Goal: Task Accomplishment & Management: Manage account settings

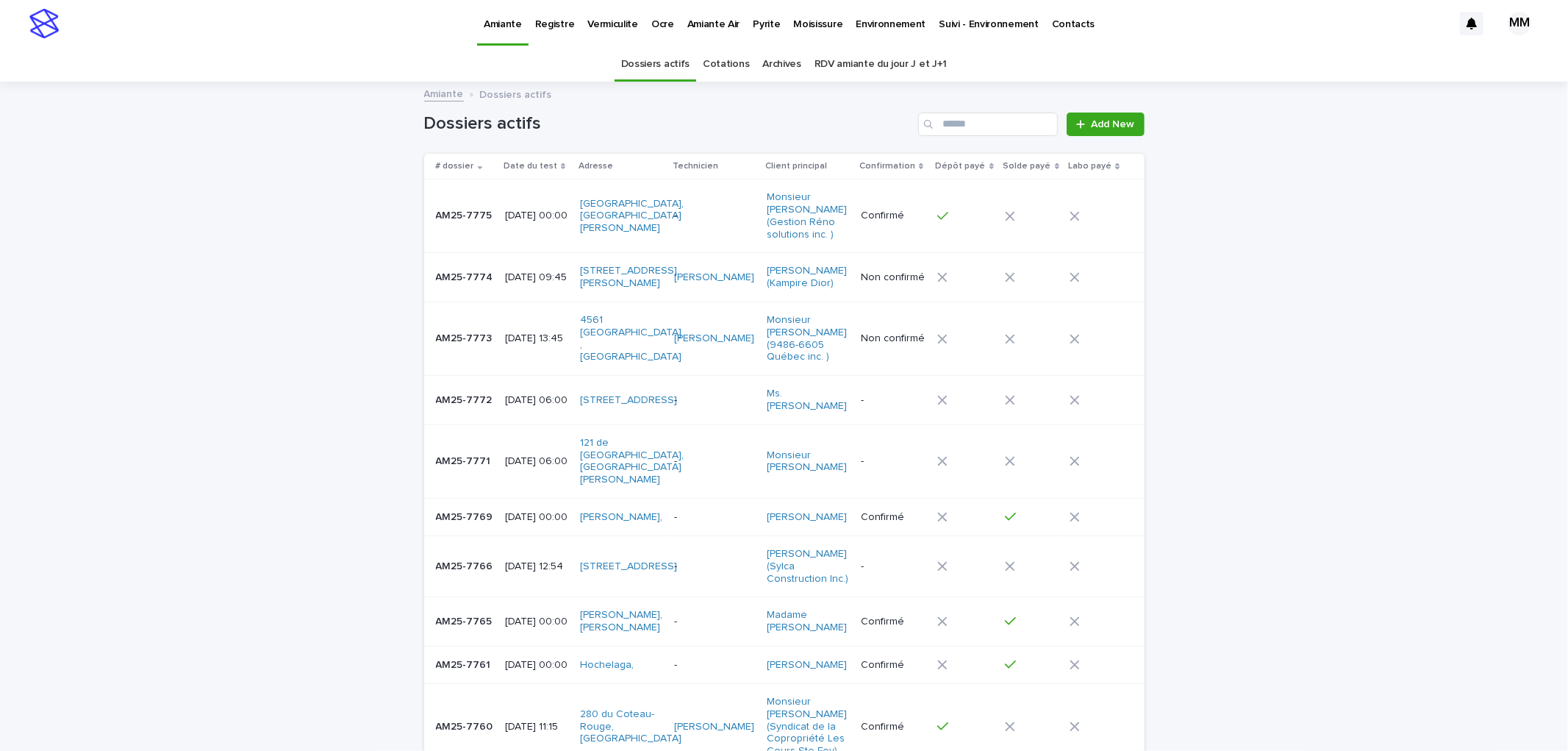
click at [867, 12] on p "Environnement" at bounding box center [891, 15] width 69 height 31
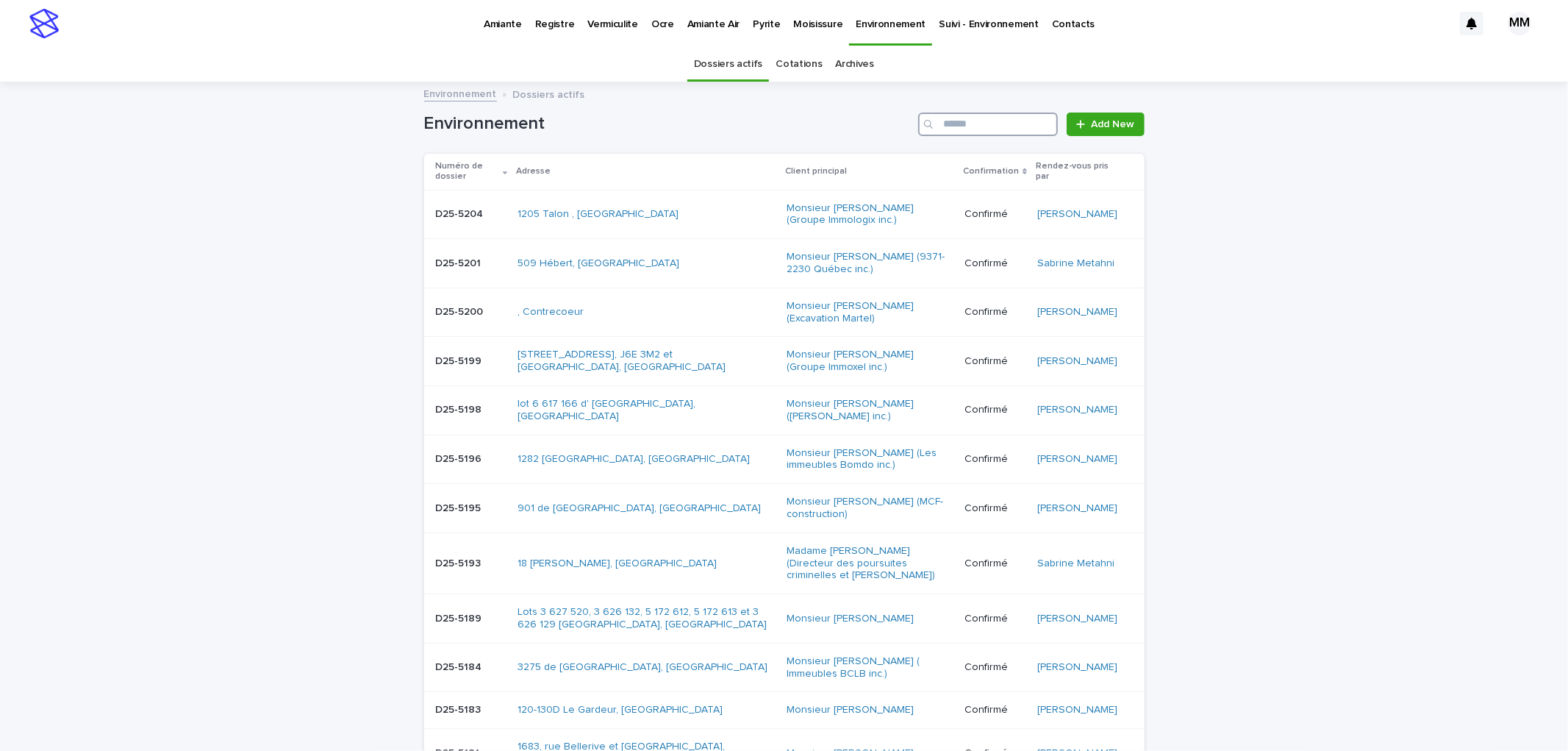
click at [967, 127] on input "Search" at bounding box center [988, 125] width 140 height 23
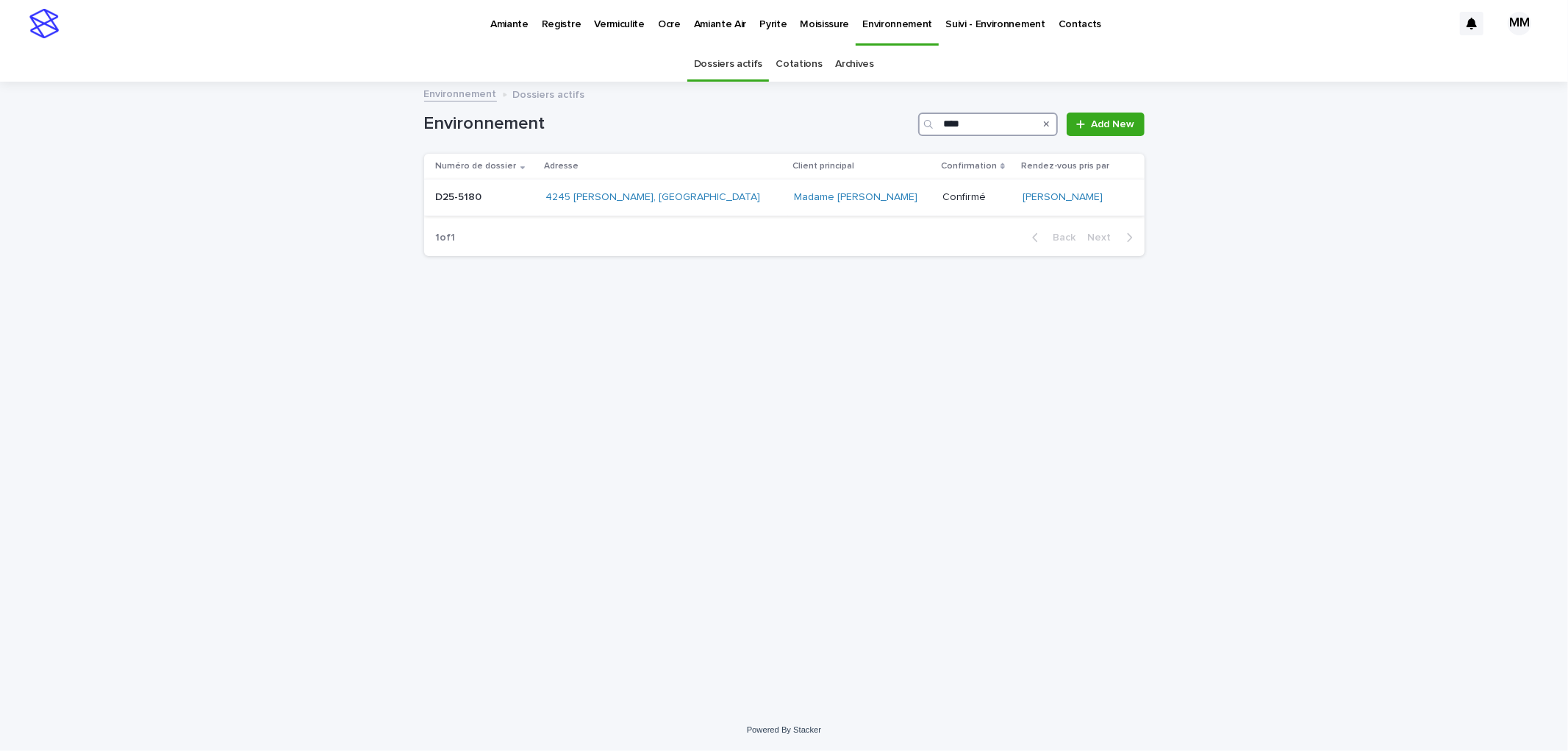
type input "****"
click at [503, 196] on p at bounding box center [484, 197] width 97 height 13
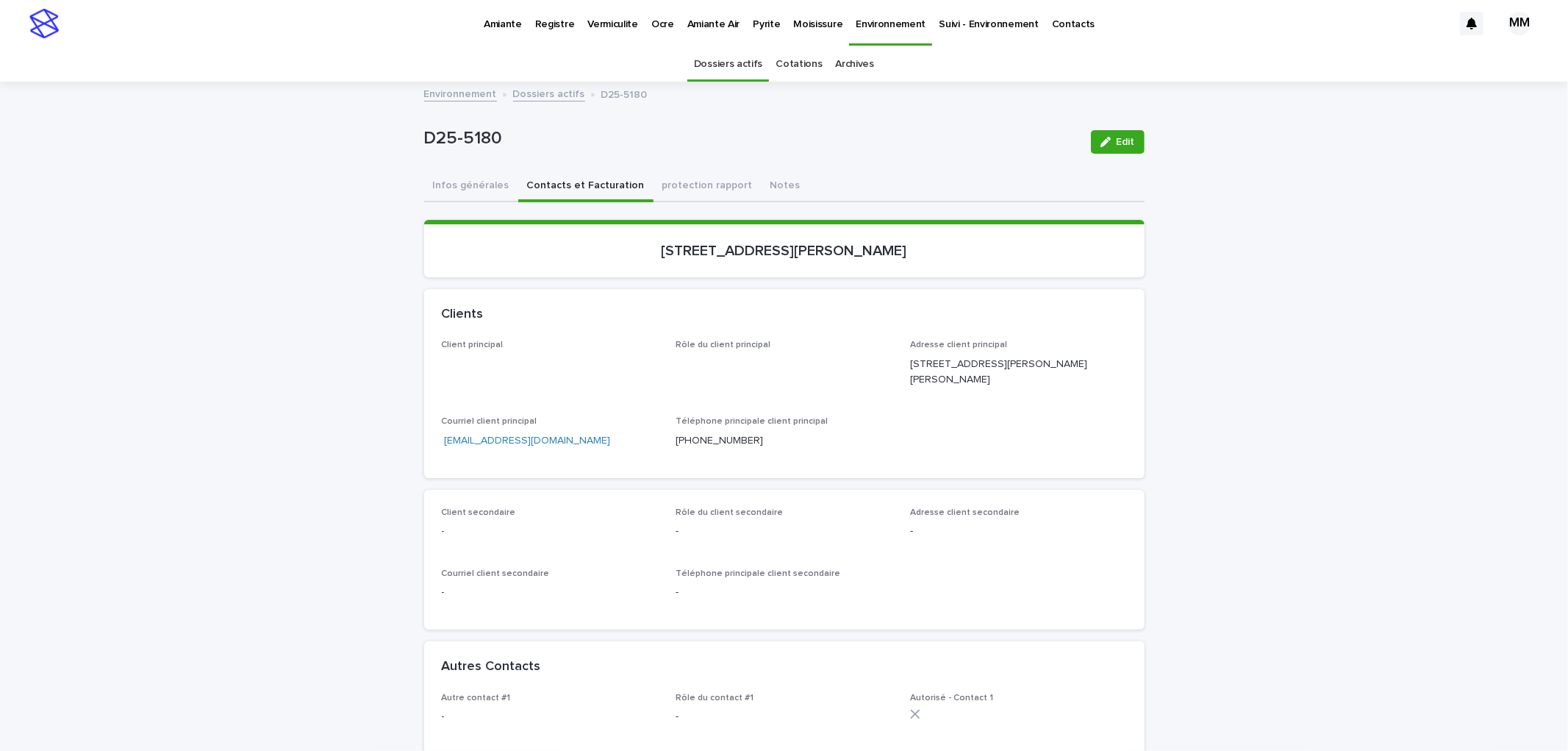
click at [570, 188] on button "Contacts et Facturation" at bounding box center [586, 187] width 135 height 31
click at [460, 175] on button "Infos générales" at bounding box center [472, 187] width 95 height 31
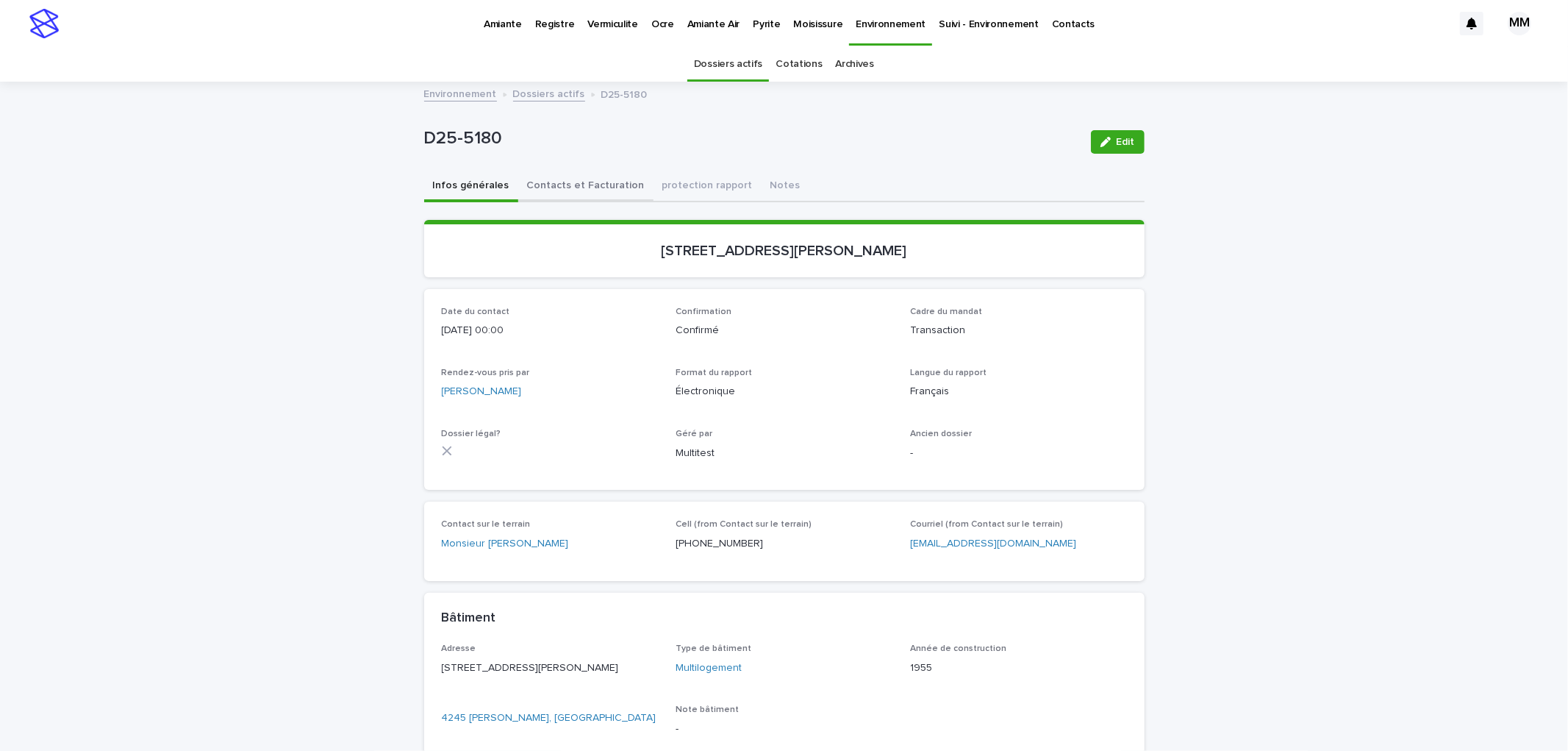
click at [576, 192] on button "Contacts et Facturation" at bounding box center [586, 187] width 135 height 31
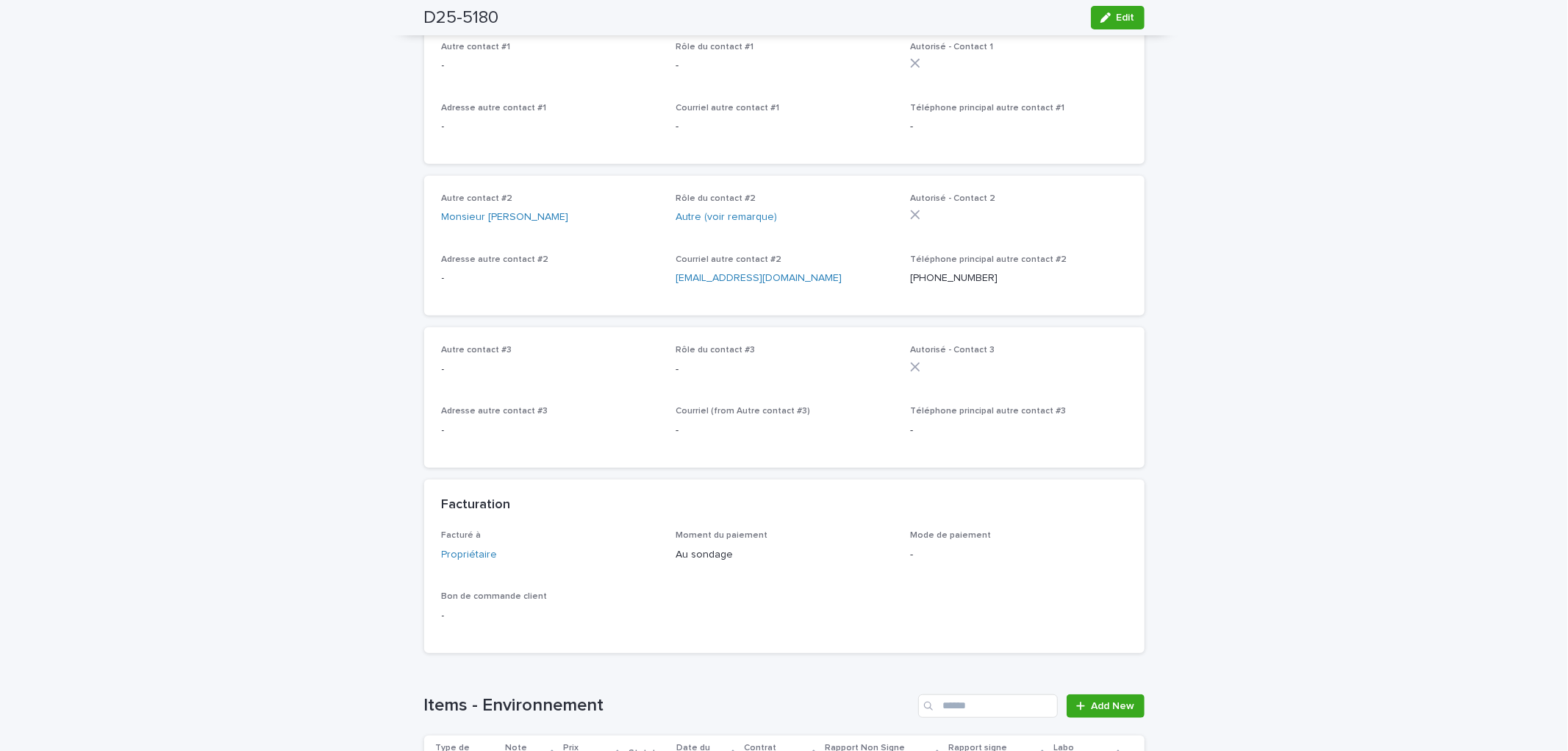
scroll to position [981, 0]
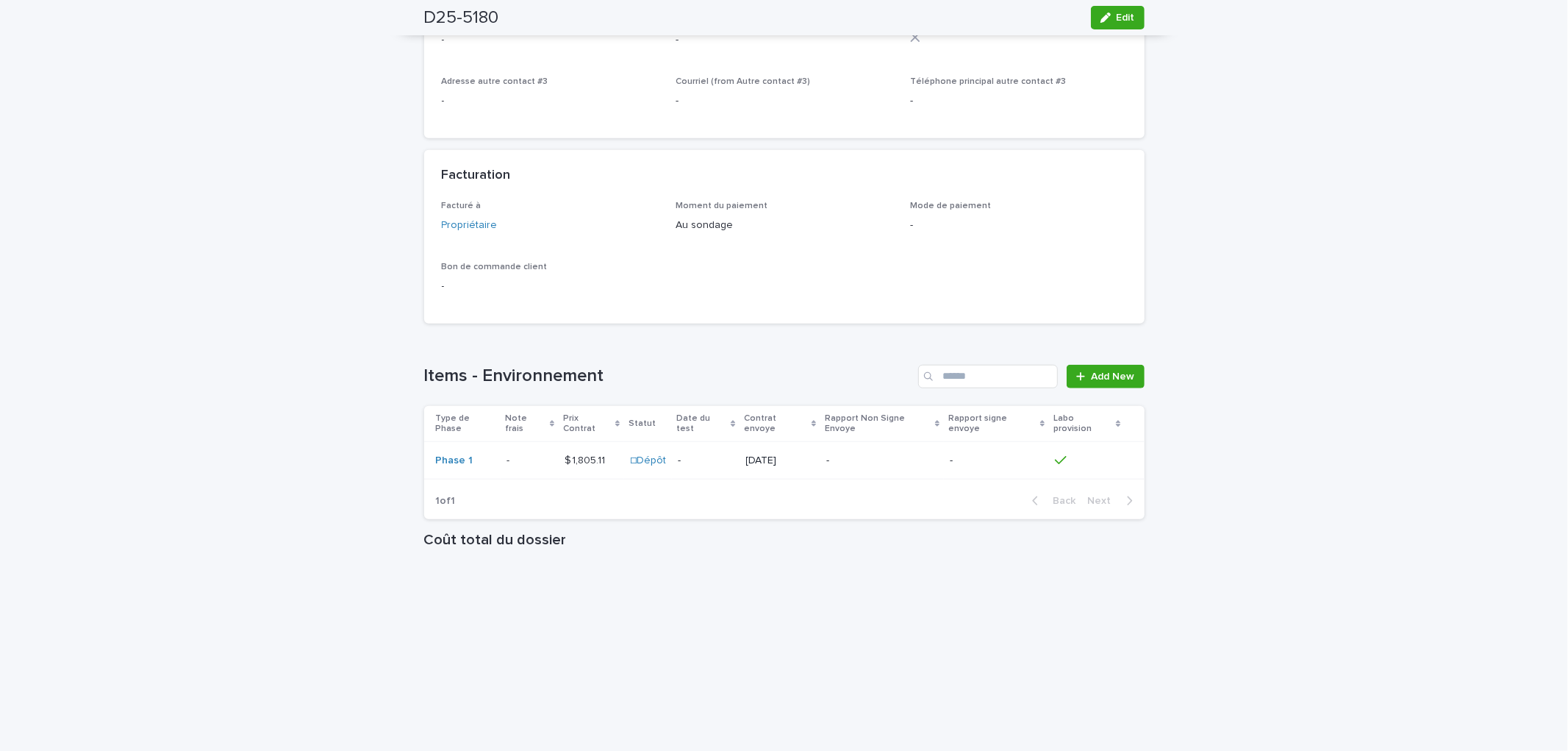
click at [882, 455] on p "-" at bounding box center [882, 460] width 112 height 13
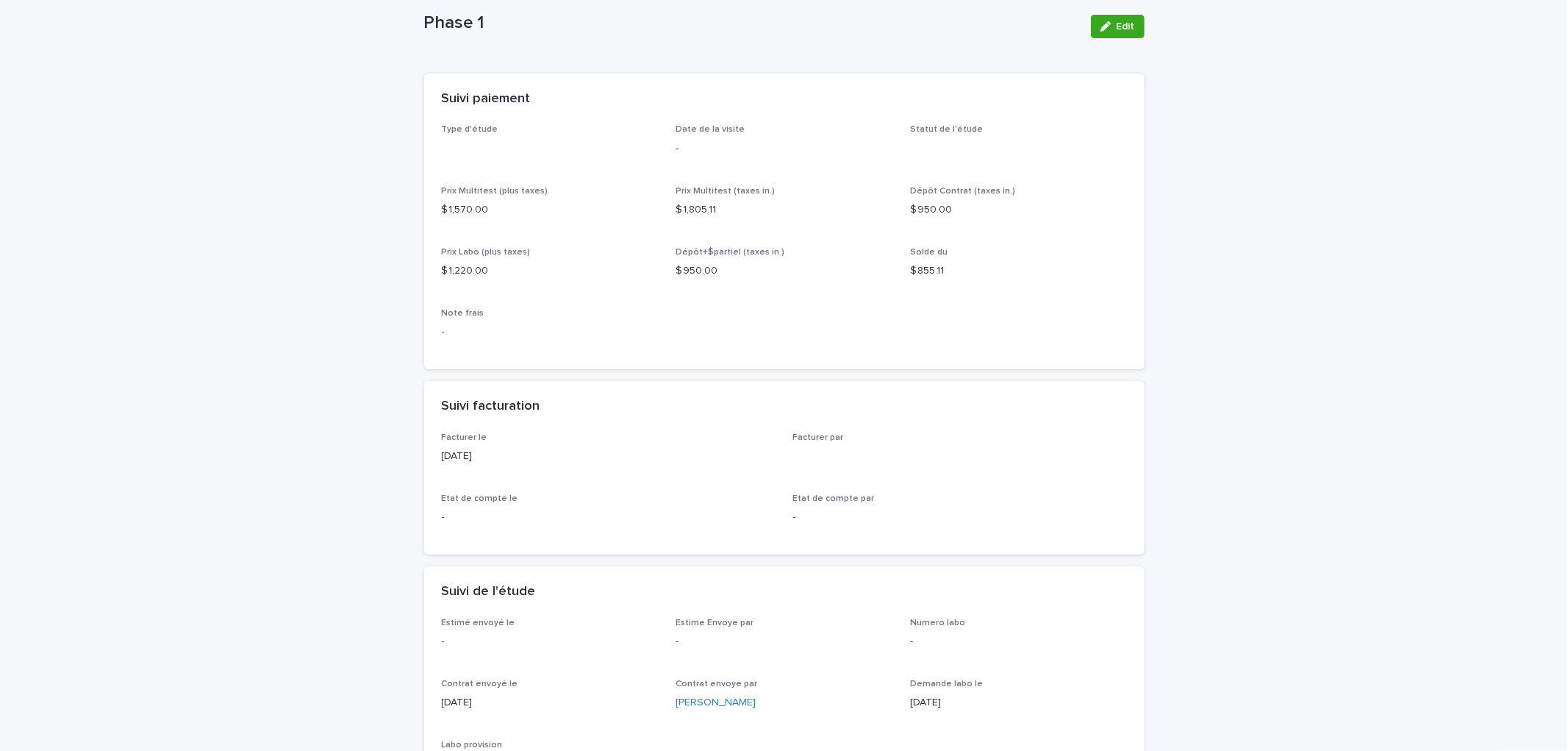
scroll to position [407, 0]
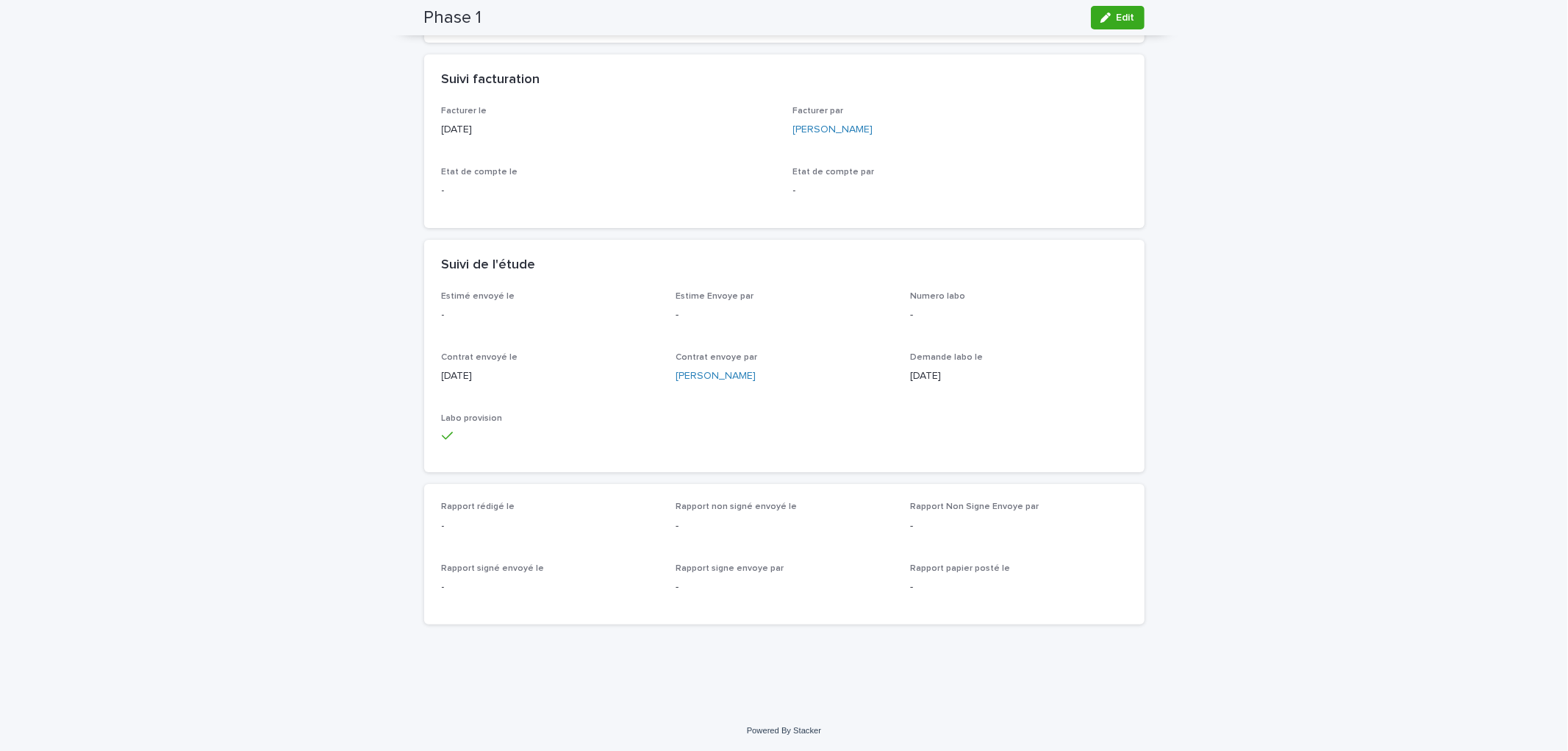
click at [1105, 315] on p "-" at bounding box center [1018, 315] width 217 height 15
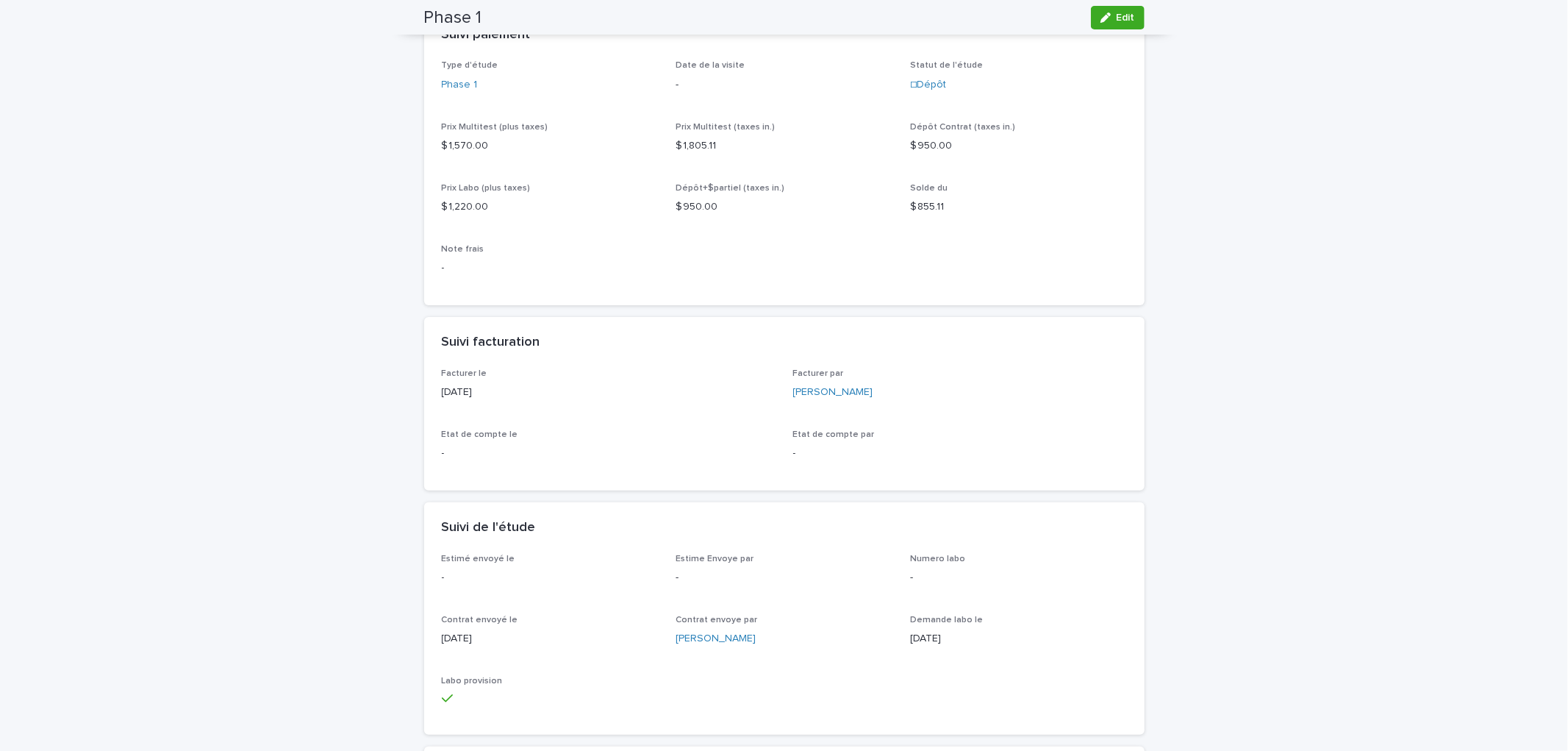
scroll to position [0, 0]
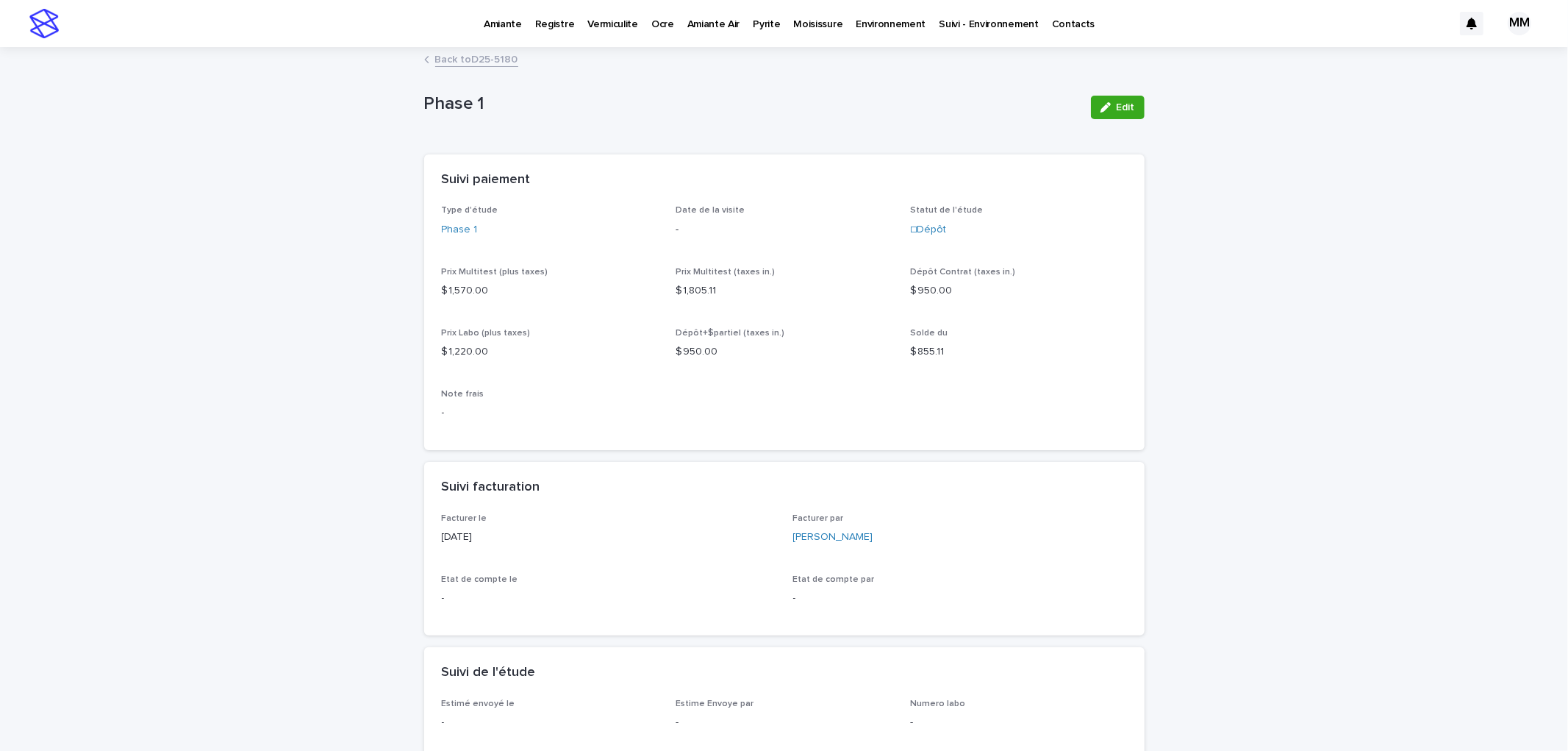
click at [488, 23] on p "Amiante" at bounding box center [503, 15] width 39 height 31
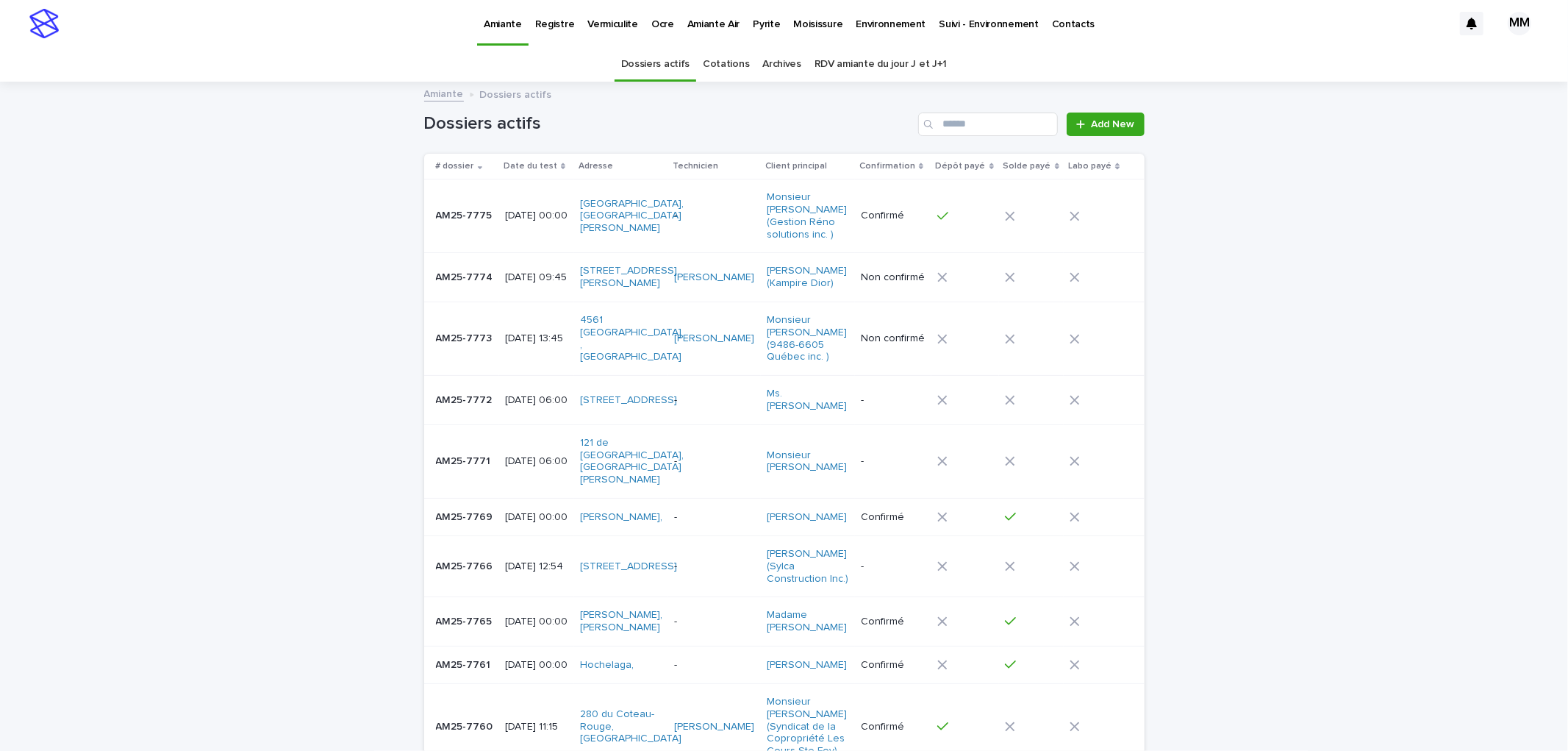
click at [862, 67] on link "RDV amiante du jour J et J+1" at bounding box center [880, 65] width 132 height 35
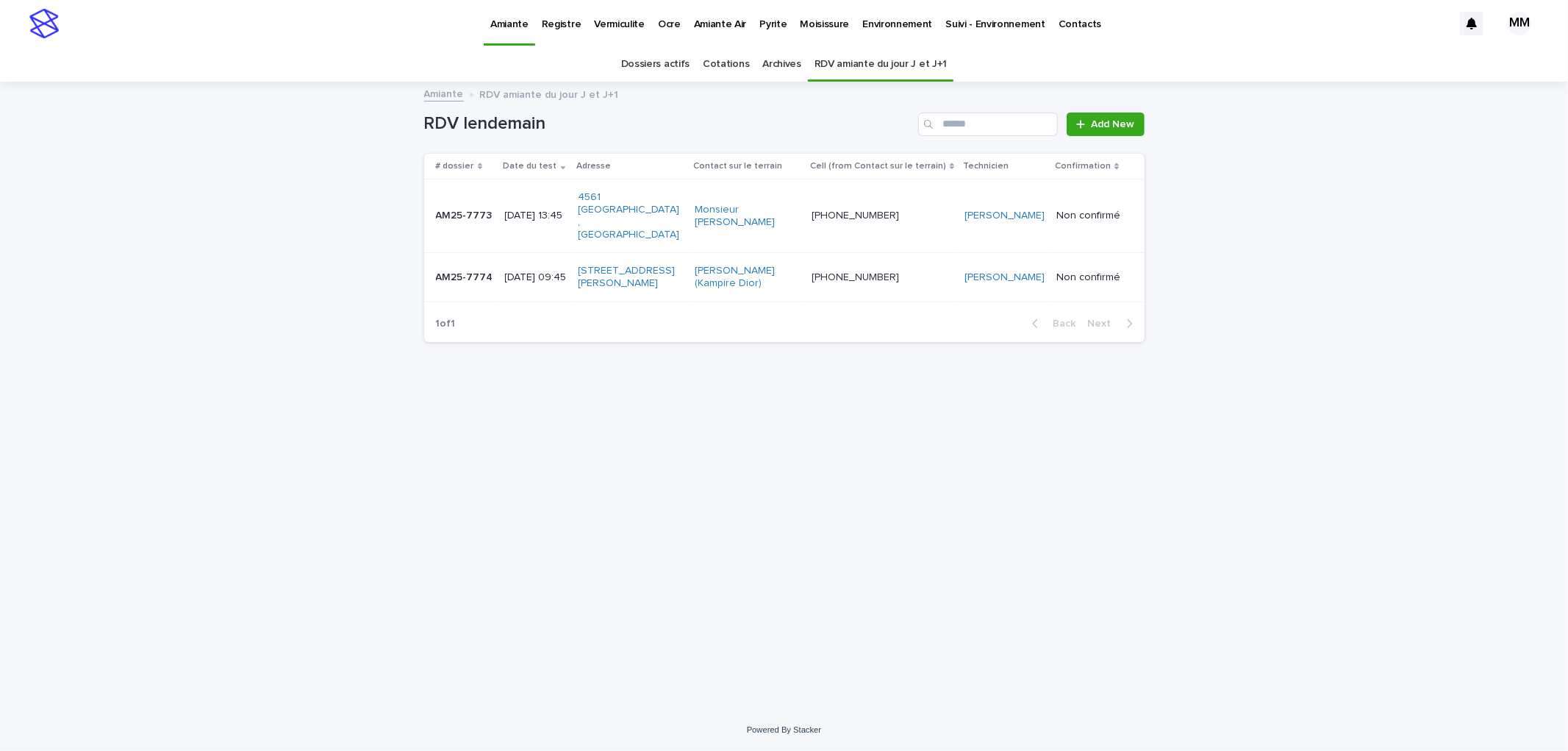
click at [553, 219] on p "[DATE] 13:45" at bounding box center [536, 215] width 62 height 13
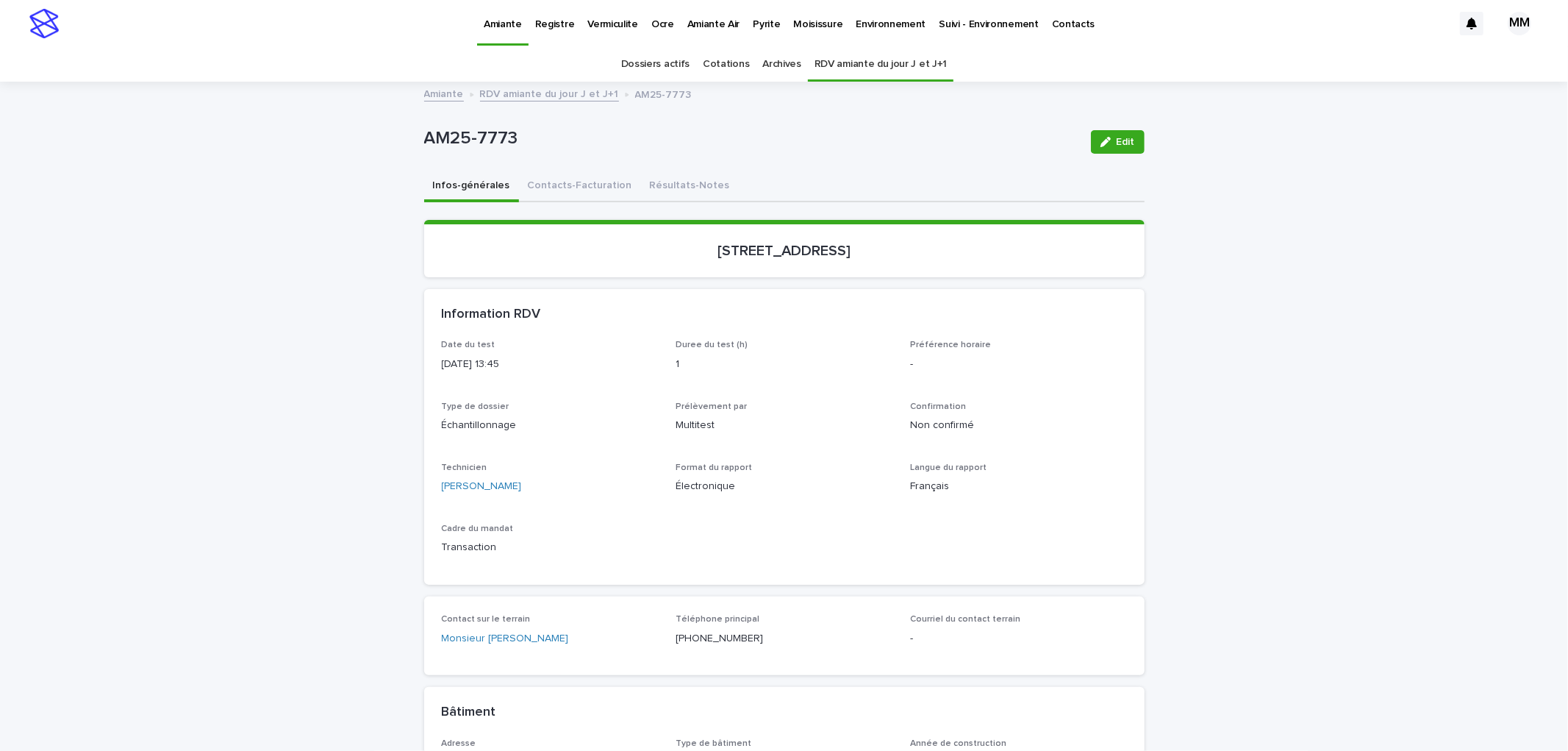
click at [892, 23] on p "Environnement" at bounding box center [891, 15] width 69 height 31
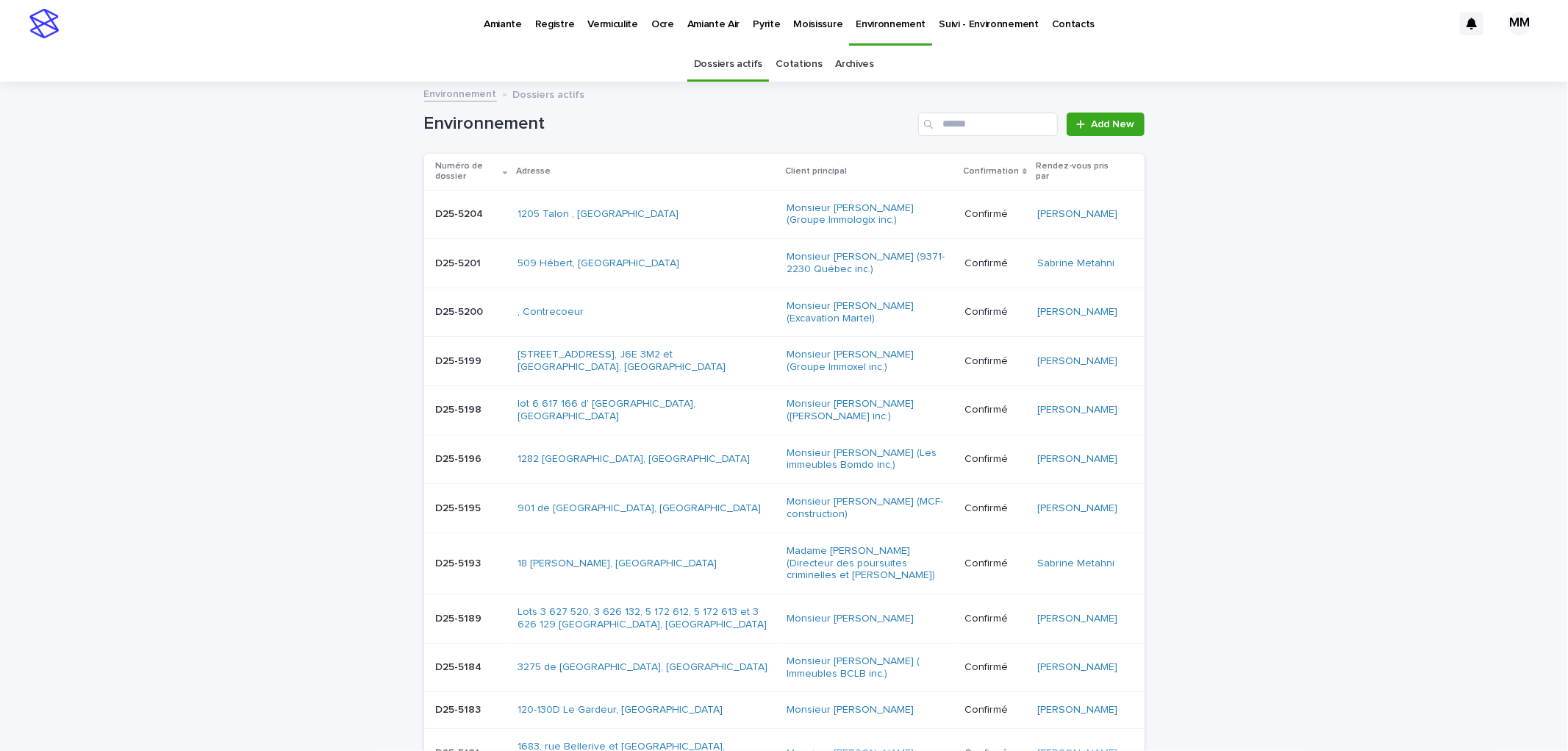
click at [836, 68] on link "Archives" at bounding box center [855, 65] width 39 height 35
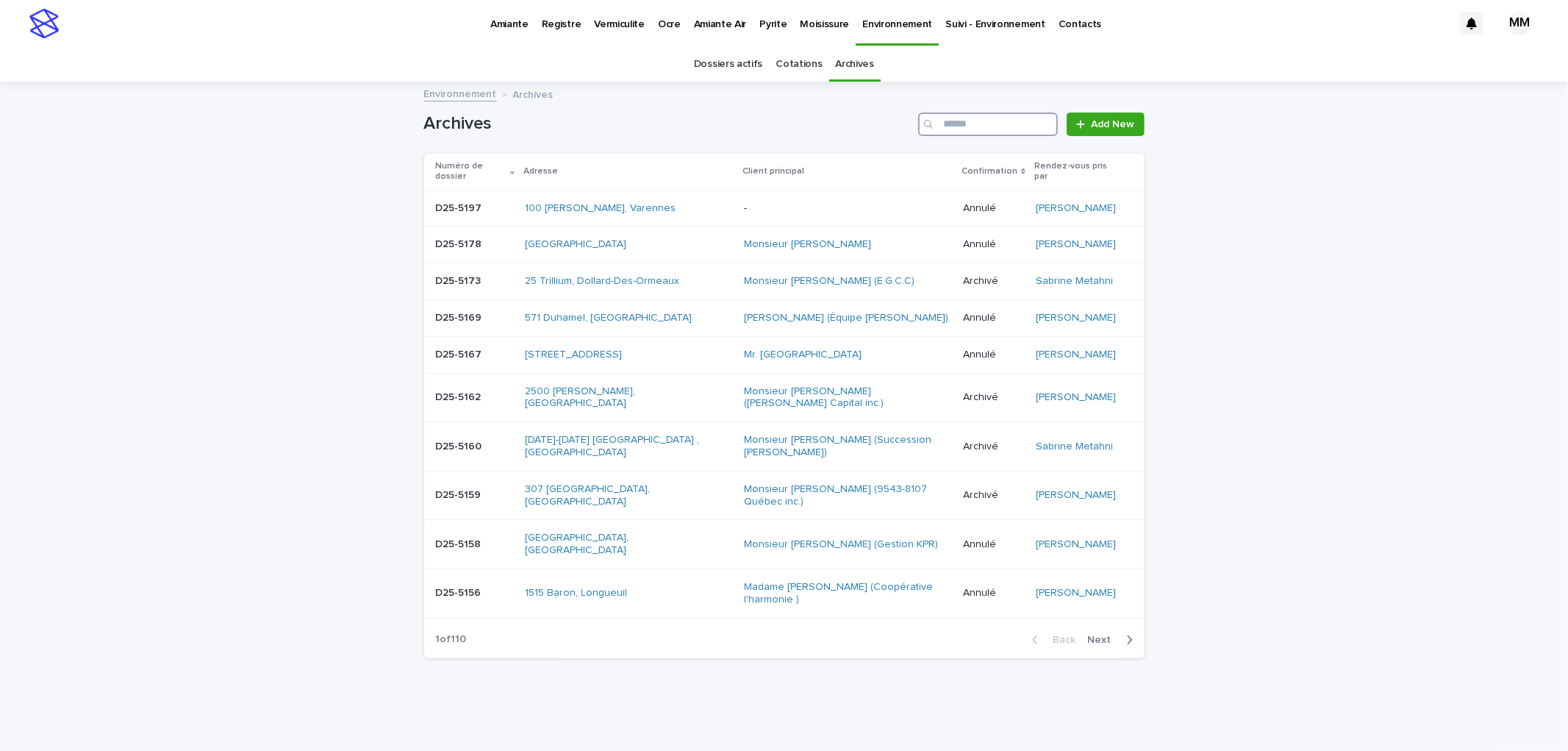
click at [966, 122] on input "Search" at bounding box center [988, 125] width 140 height 23
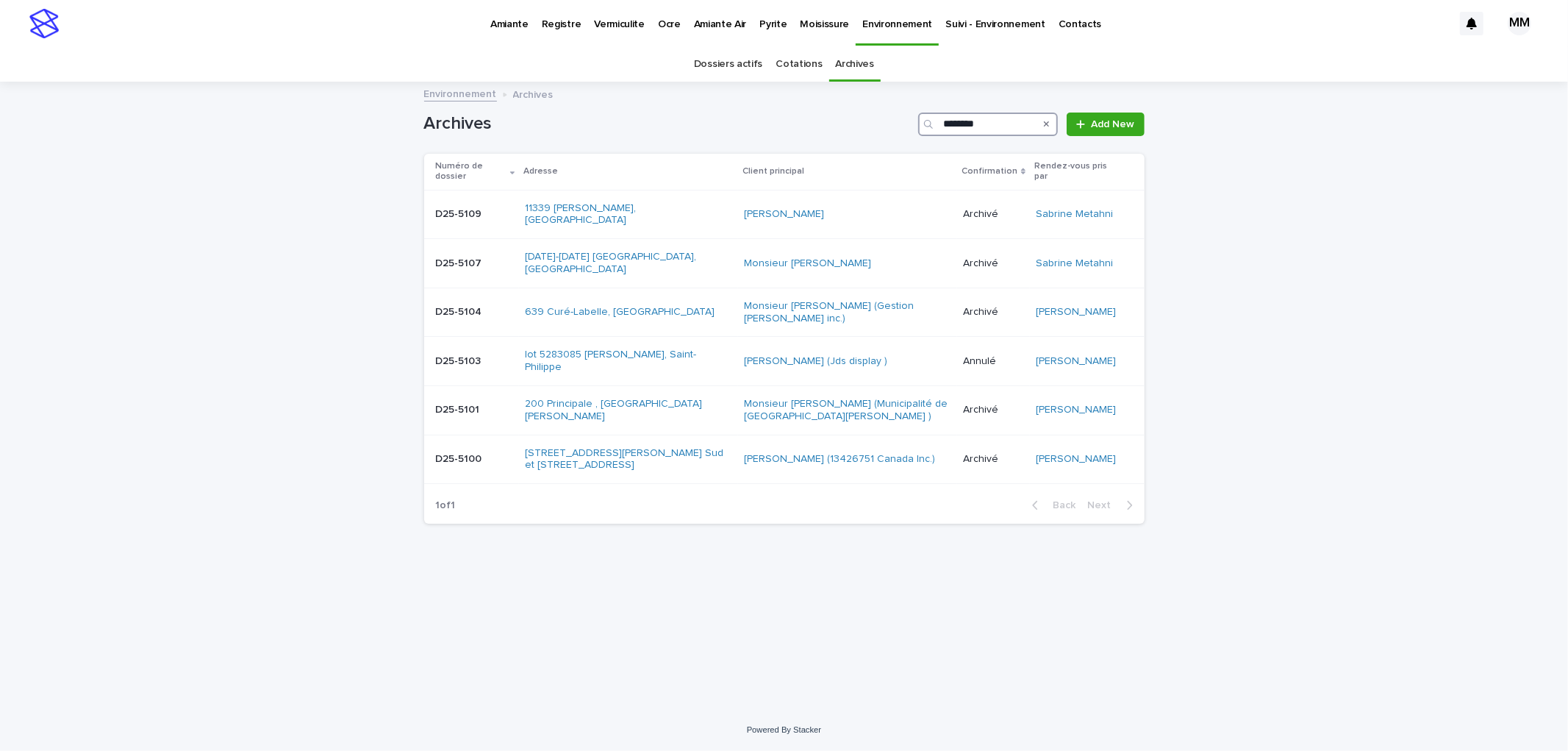
type input "********"
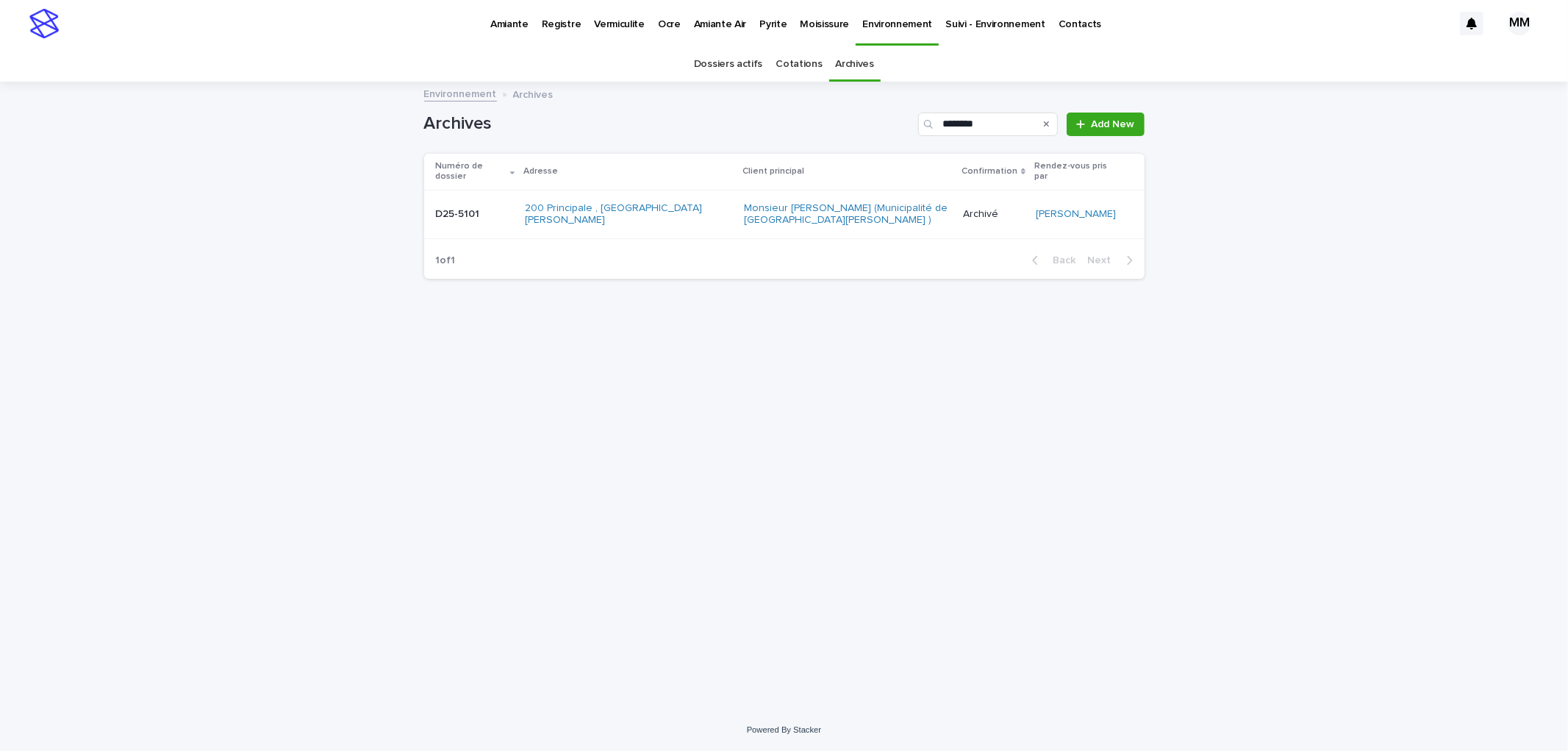
click at [499, 207] on div "D25-5101 D25-5101" at bounding box center [475, 214] width 77 height 24
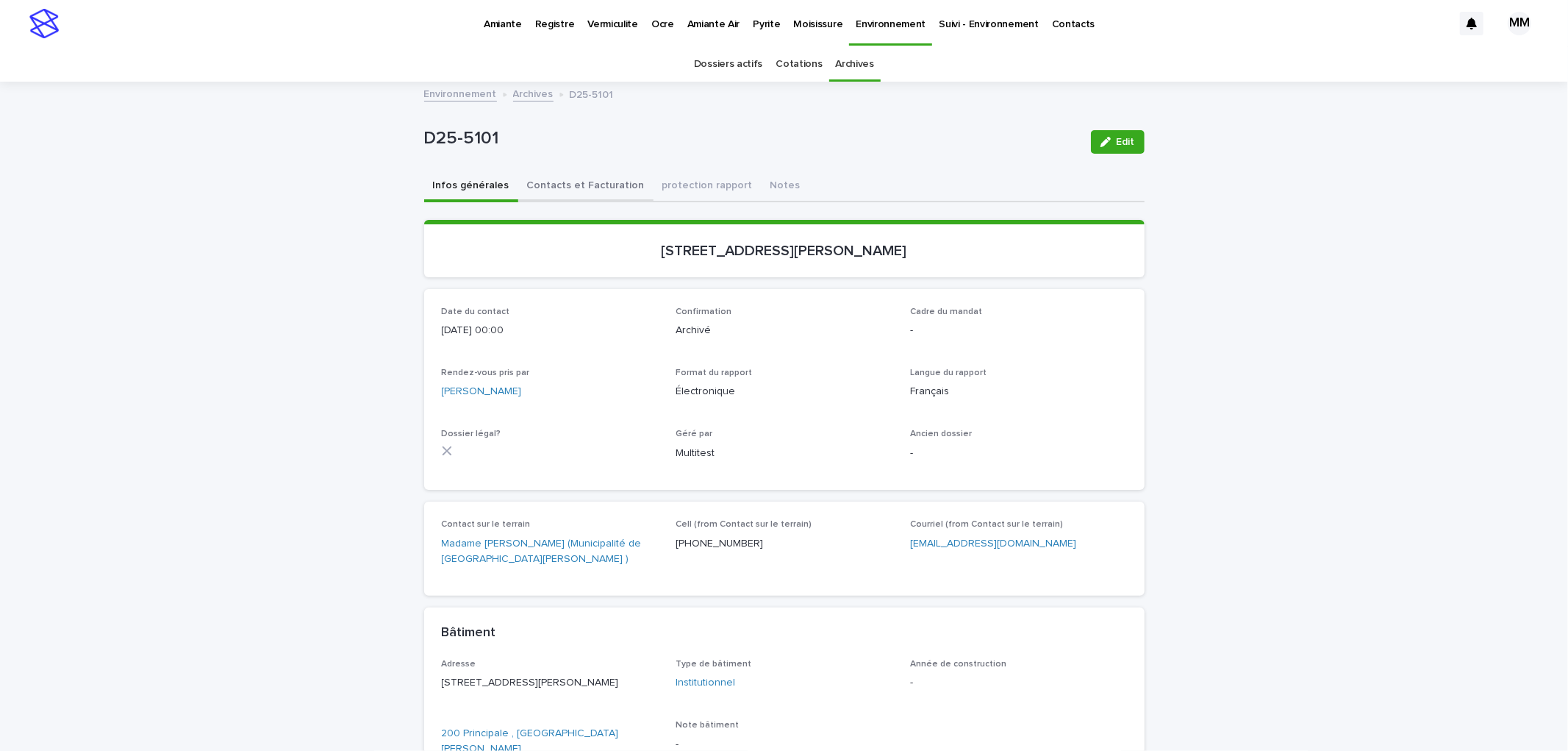
click at [592, 193] on button "Contacts et Facturation" at bounding box center [586, 187] width 135 height 31
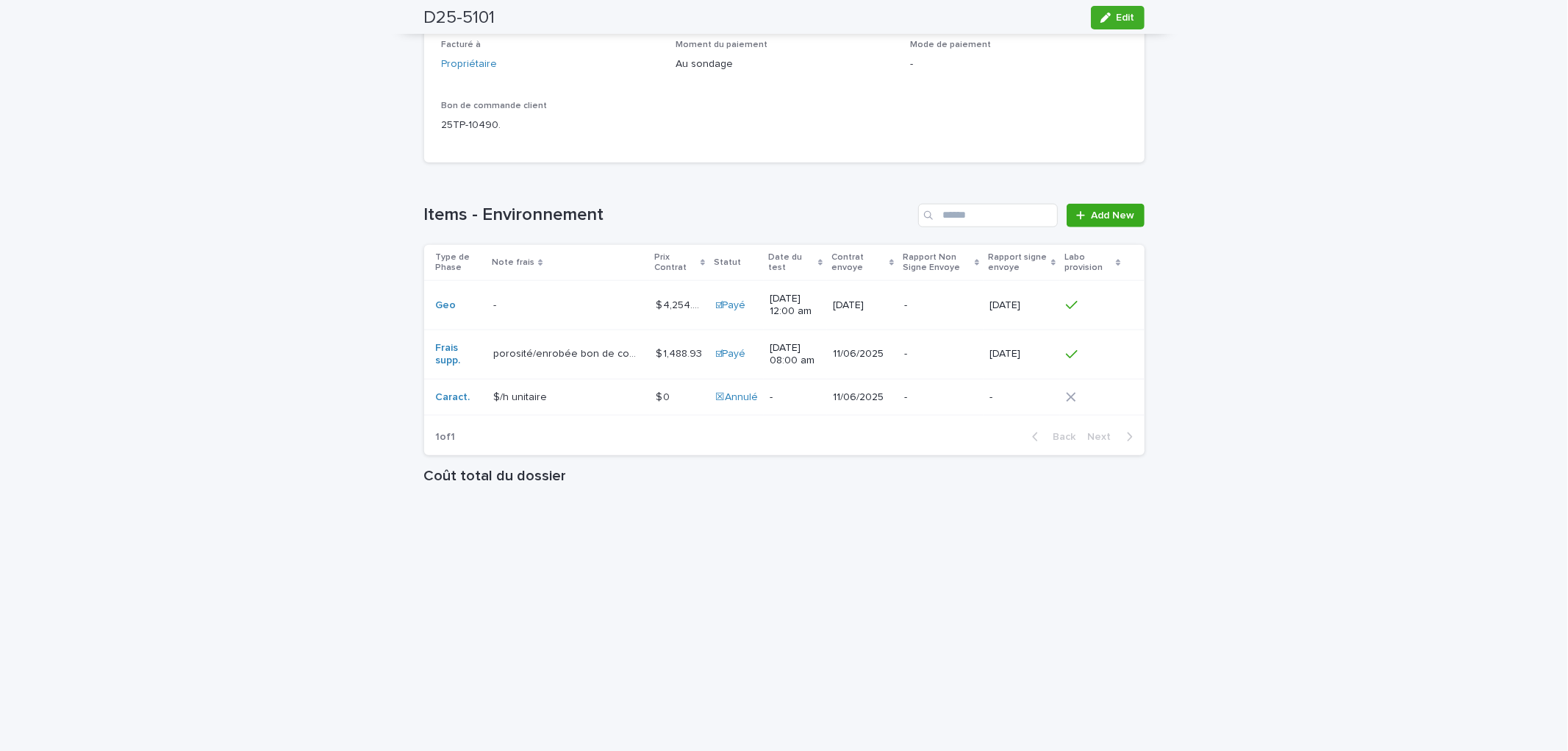
scroll to position [1276, 0]
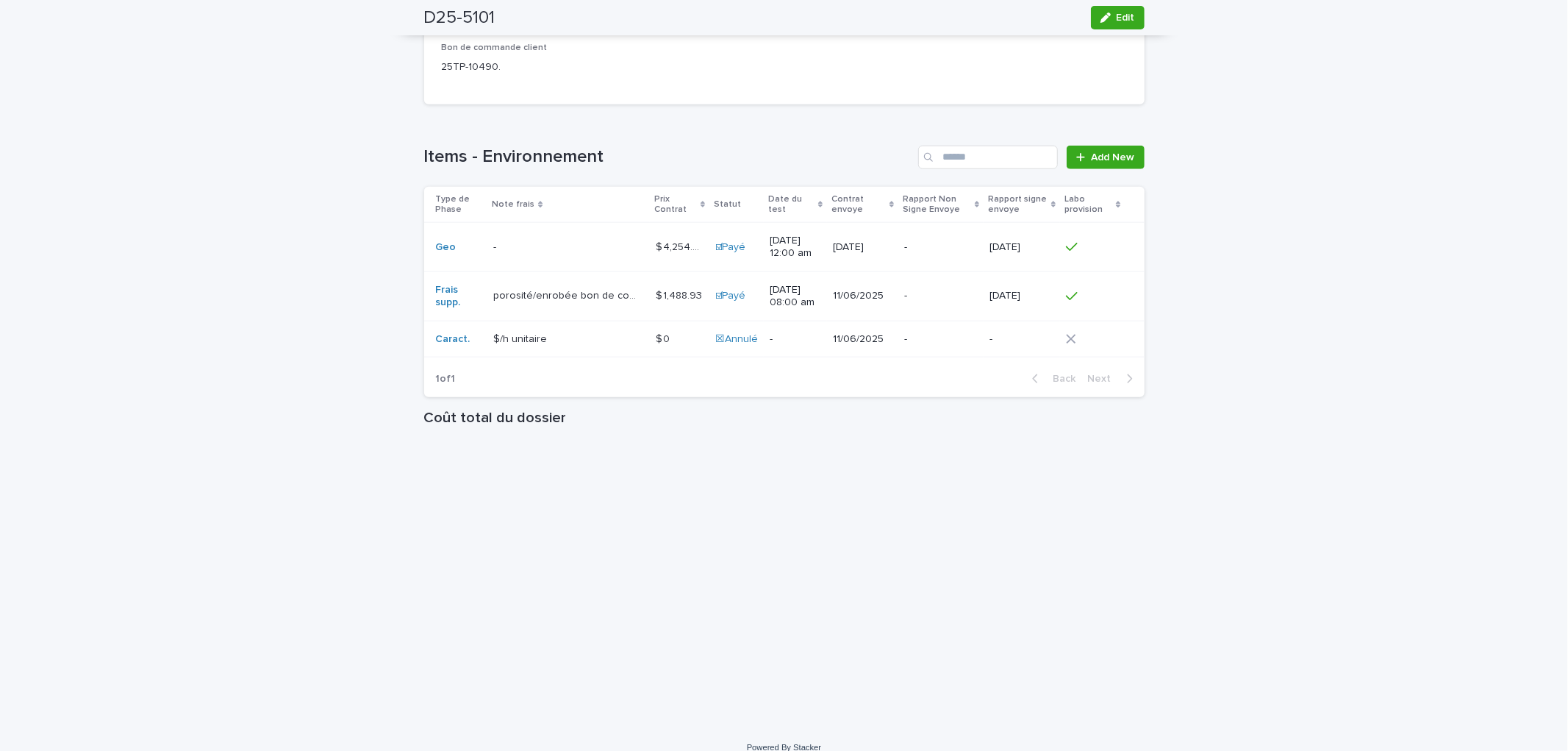
click at [535, 241] on p at bounding box center [567, 247] width 150 height 13
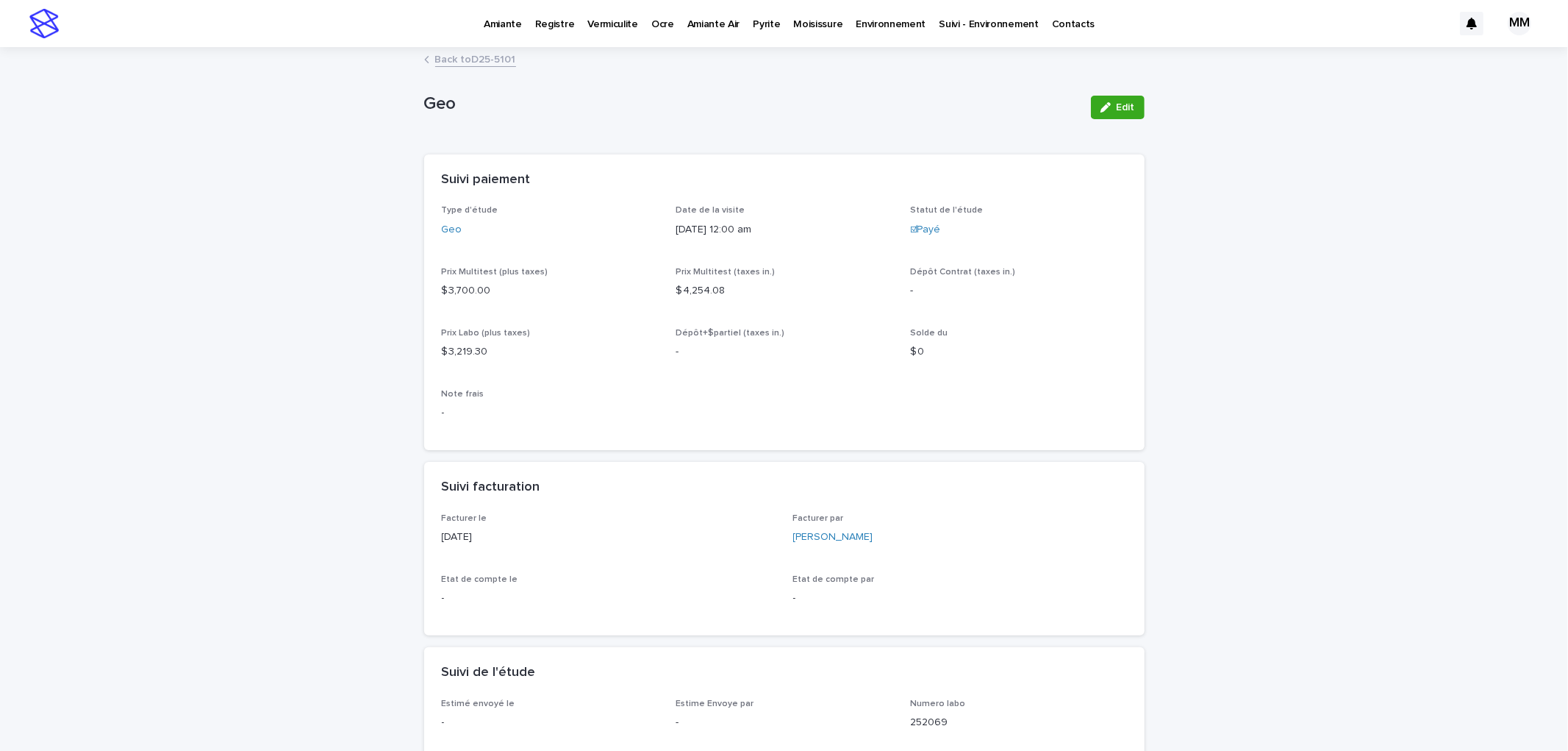
click at [489, 60] on link "Back to D25-5101" at bounding box center [476, 59] width 81 height 17
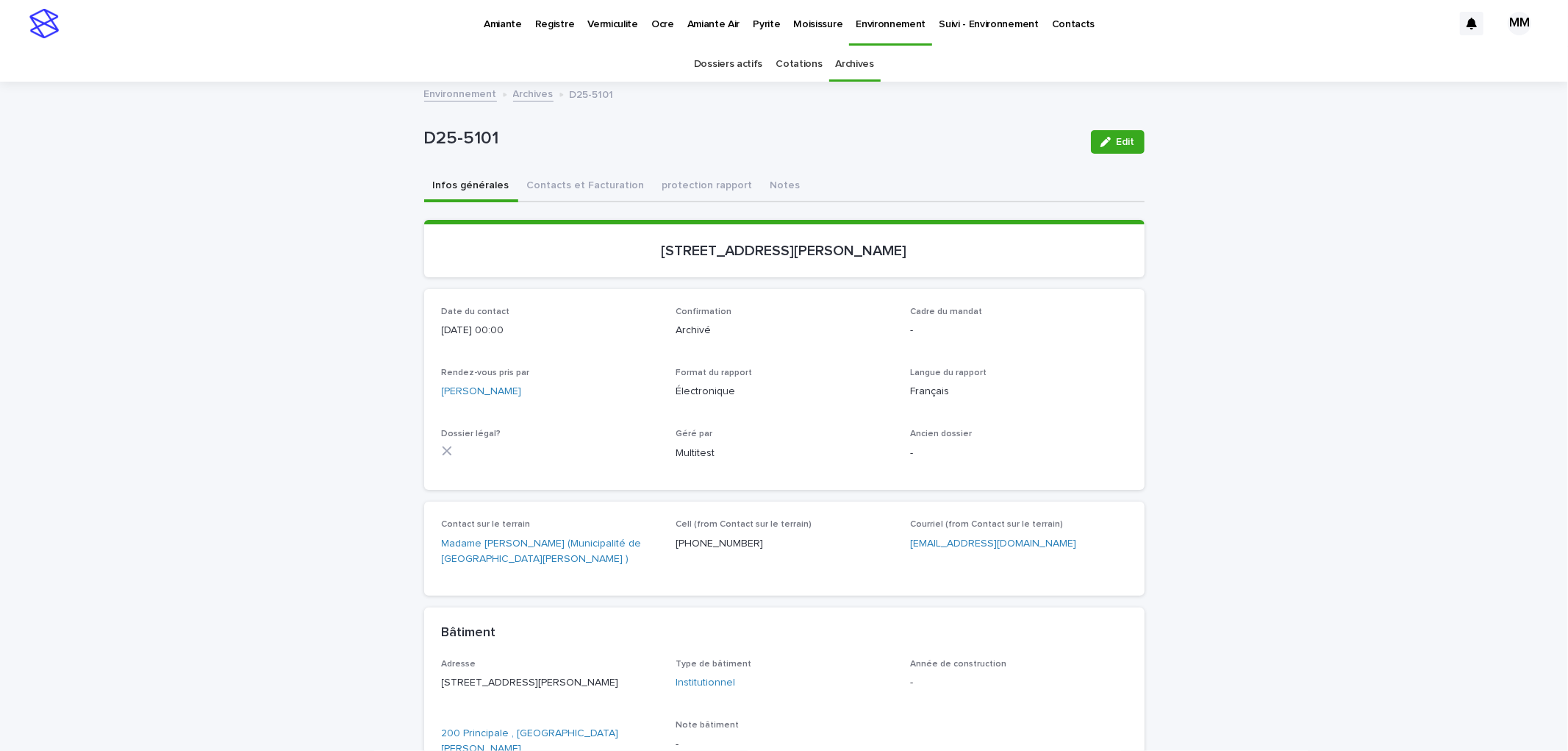
scroll to position [47, 0]
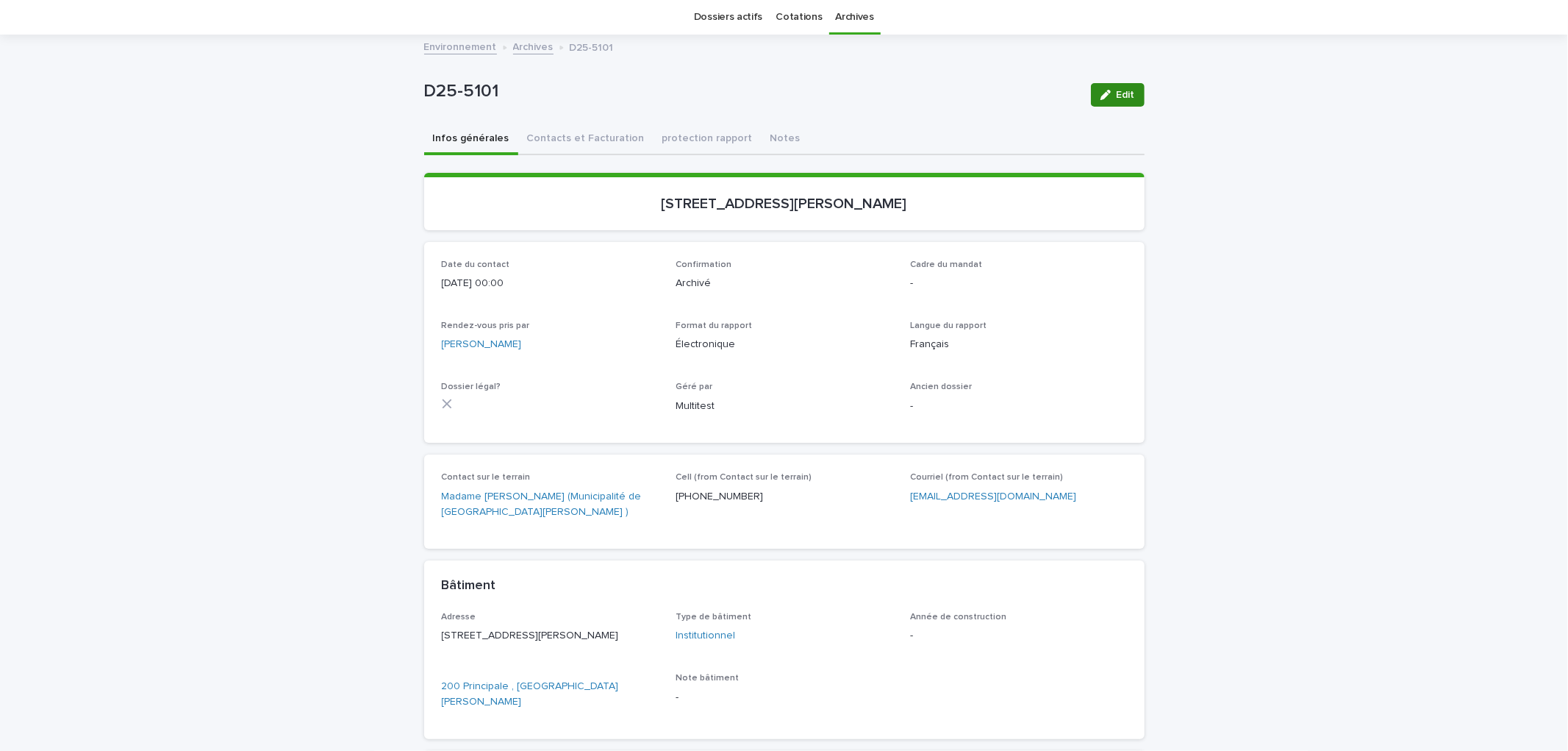
click at [1125, 97] on span "Edit" at bounding box center [1125, 95] width 18 height 11
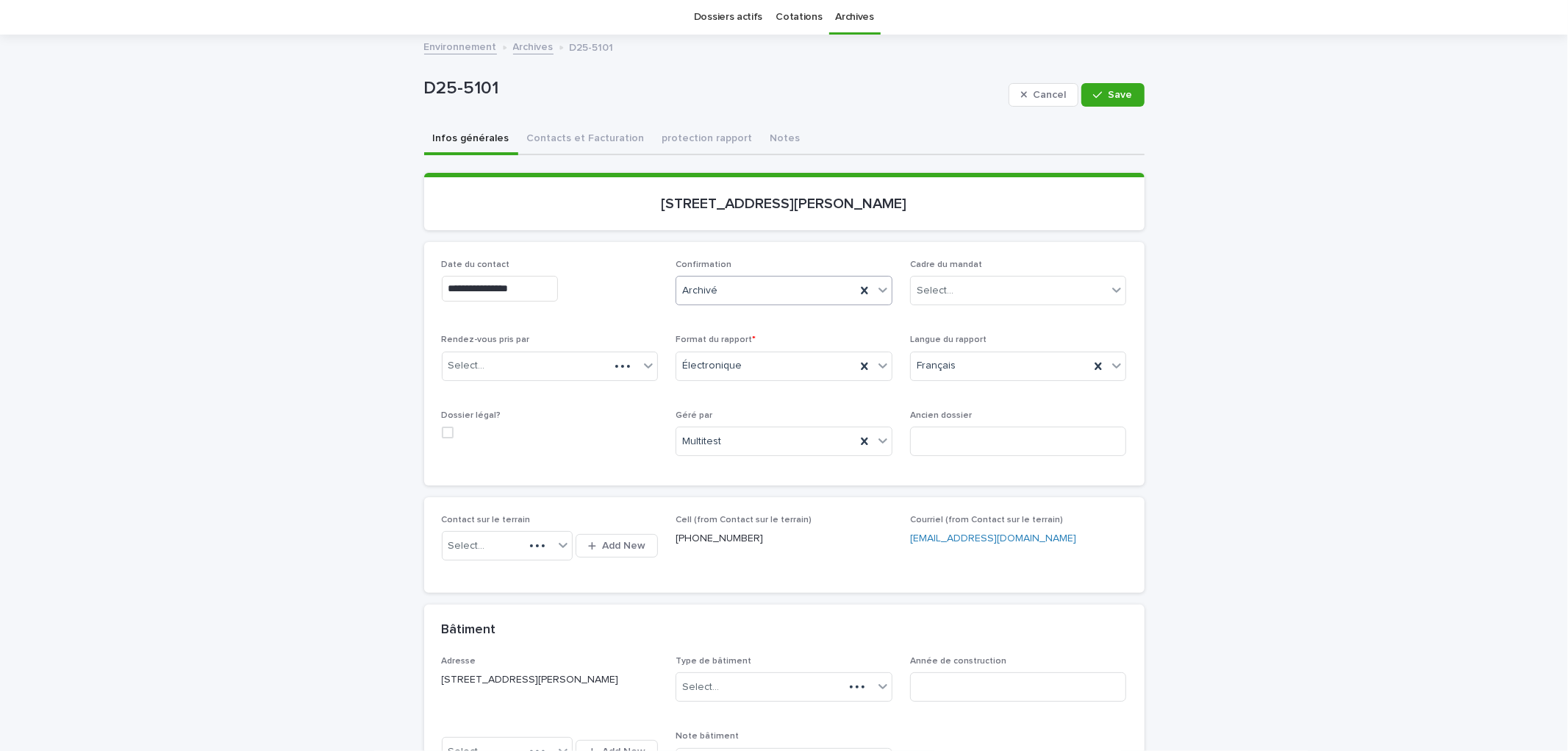
click at [725, 291] on div "Archivé" at bounding box center [766, 291] width 179 height 24
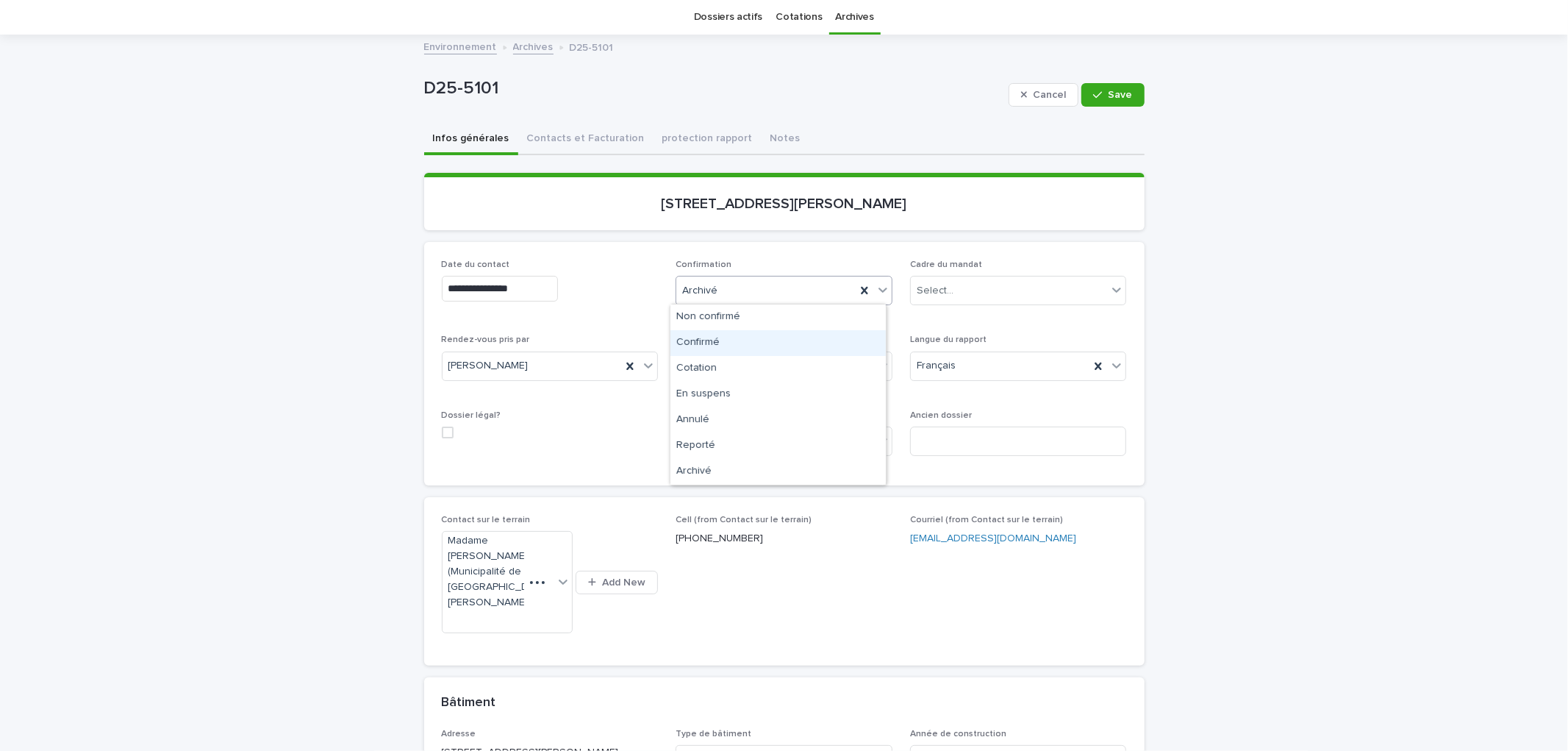
click at [714, 344] on div "Confirmé" at bounding box center [778, 343] width 215 height 26
click at [1120, 96] on span "Save" at bounding box center [1120, 95] width 24 height 11
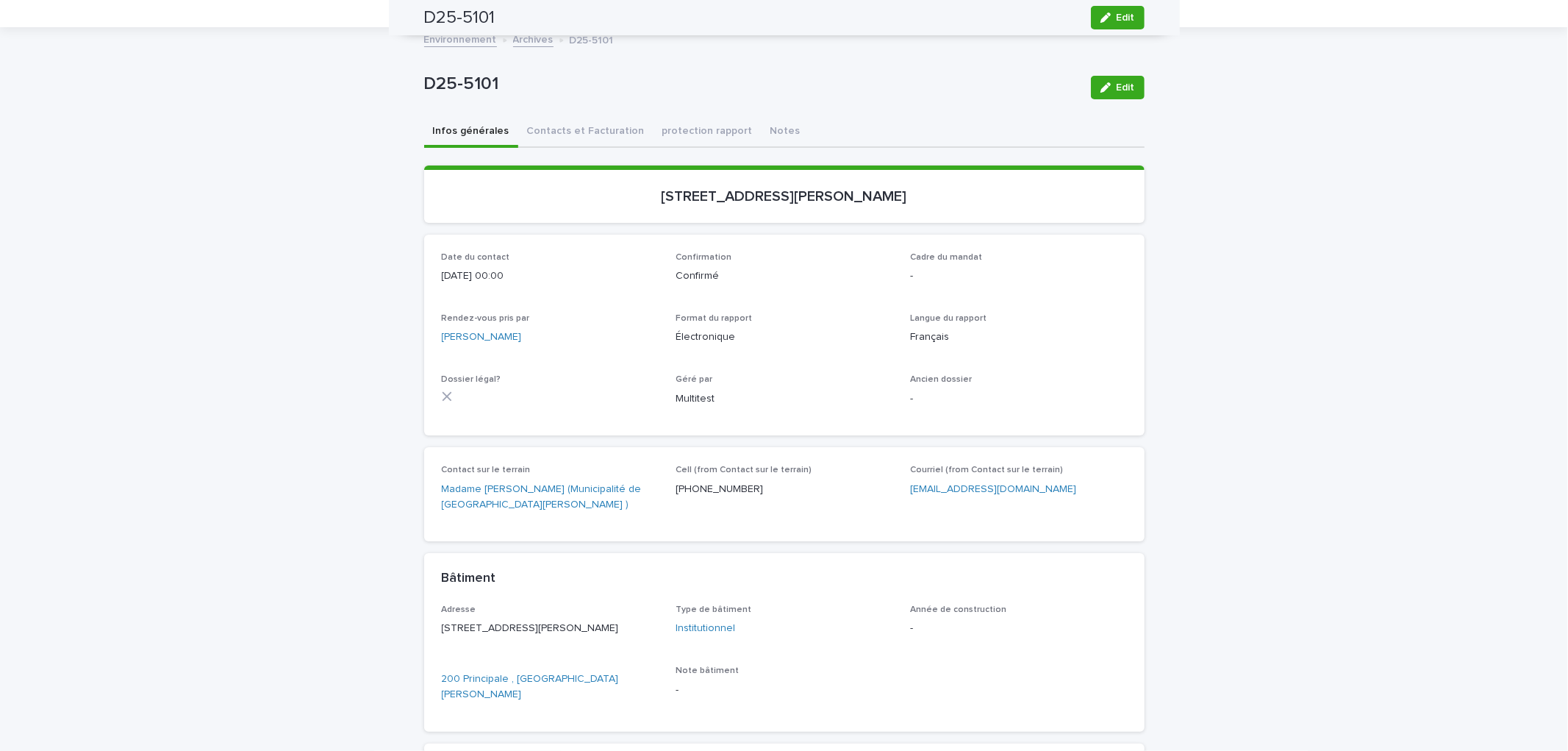
scroll to position [0, 0]
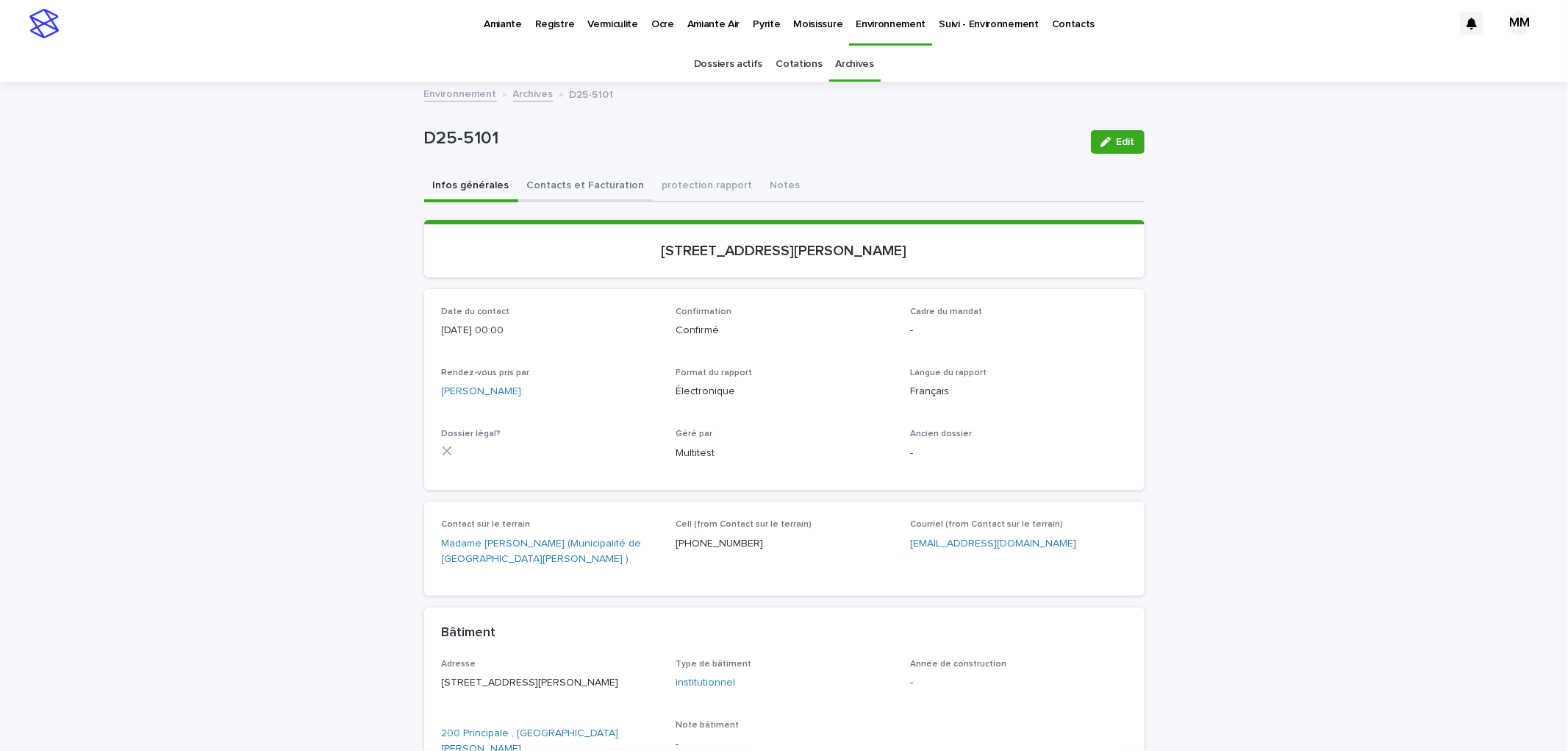
click at [568, 181] on button "Contacts et Facturation" at bounding box center [586, 187] width 135 height 31
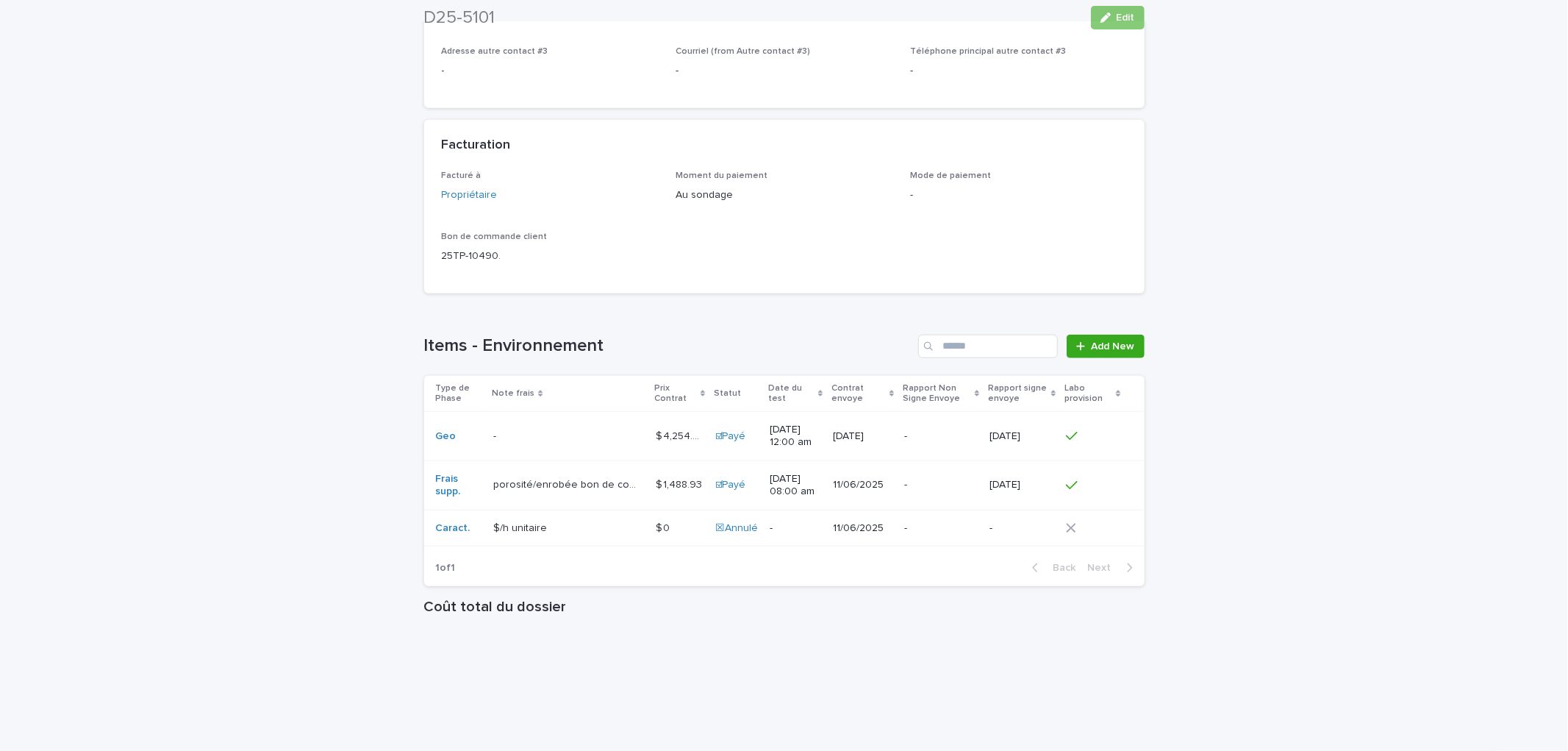
scroll to position [1276, 0]
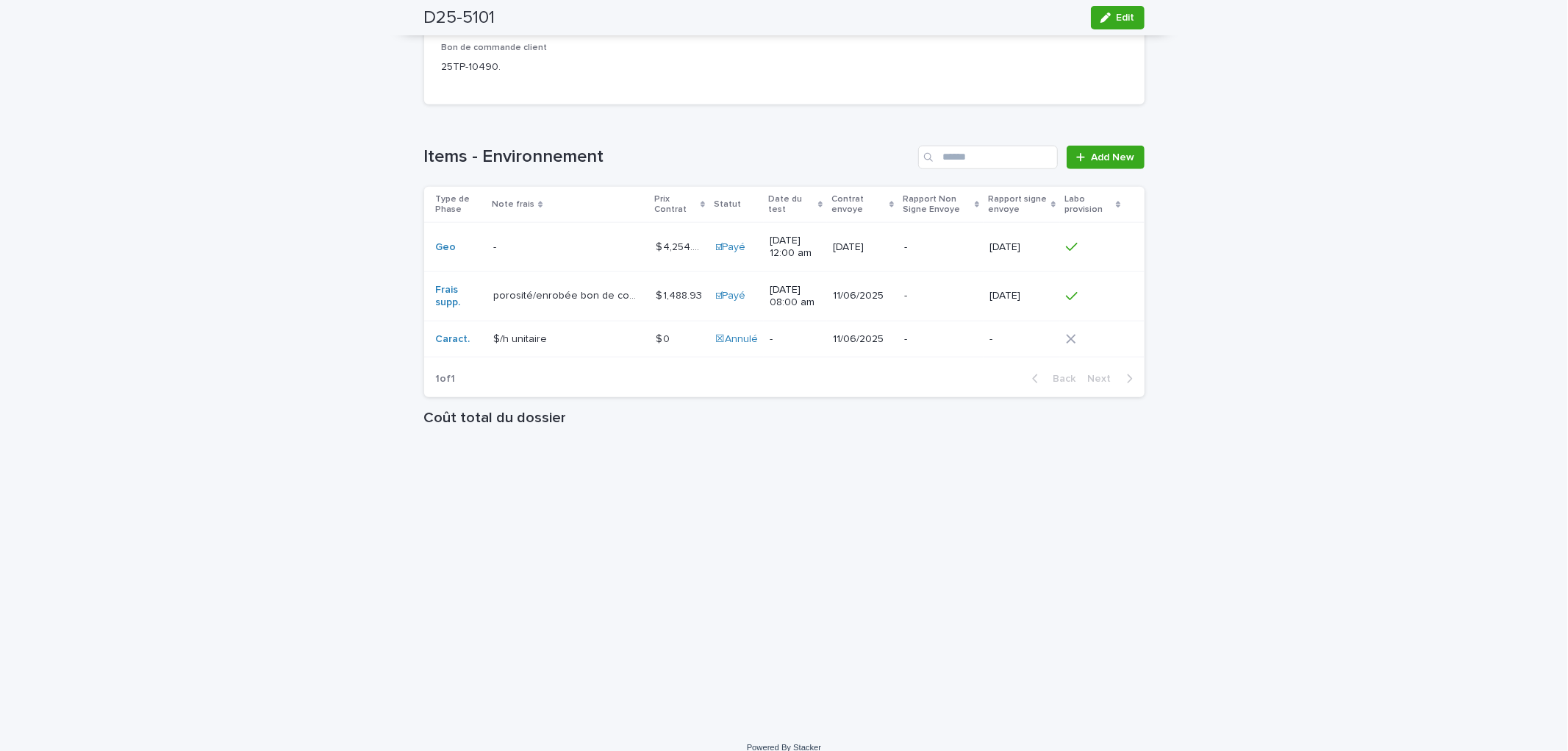
click at [569, 241] on p at bounding box center [567, 247] width 150 height 13
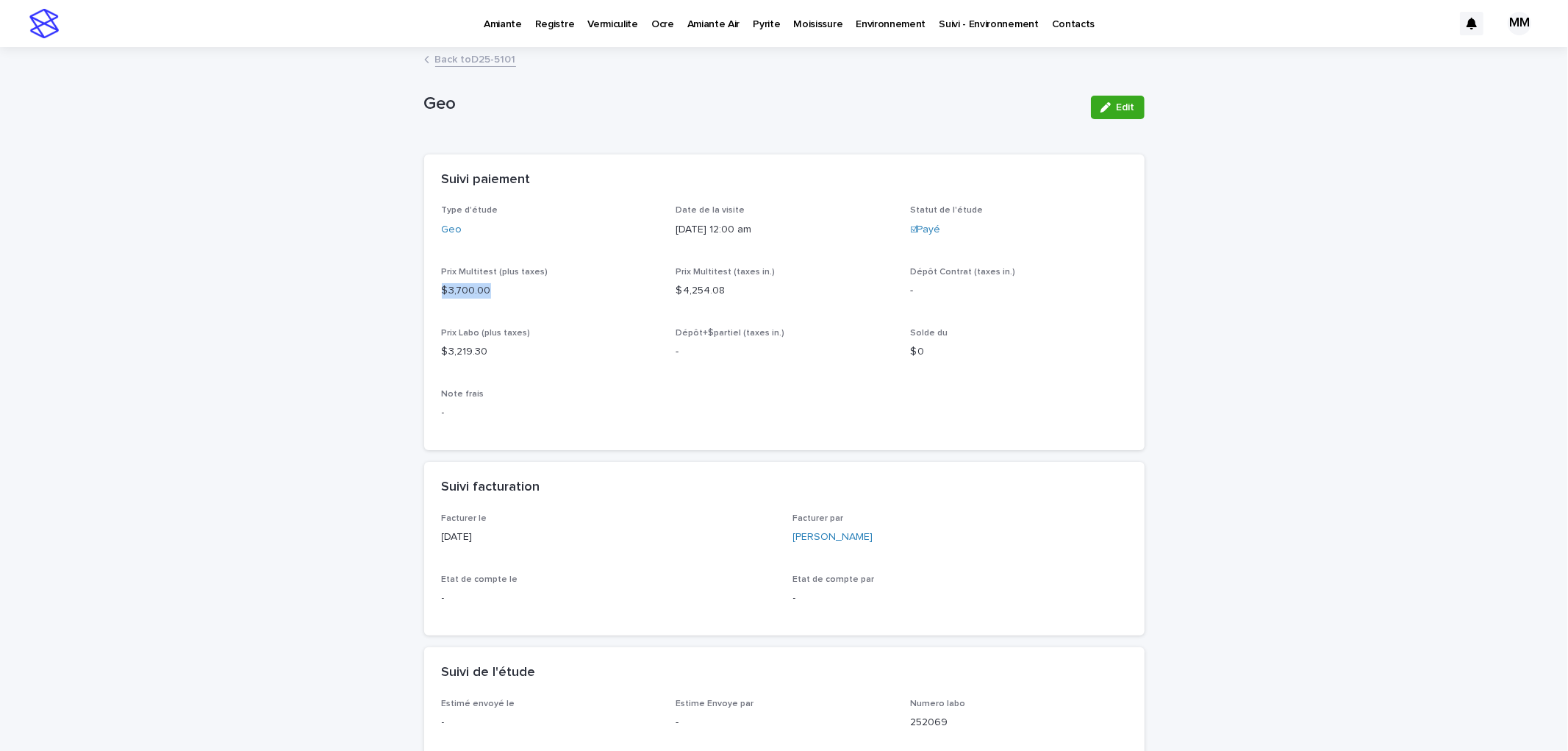
drag, startPoint x: 490, startPoint y: 280, endPoint x: 412, endPoint y: 289, distance: 78.5
click at [417, 289] on div "Loading... Saving… Loading... Saving… Geo Edit Geo Edit Sorry, there was an err…" at bounding box center [784, 564] width 735 height 1032
click at [515, 305] on div "Prix Multitest (plus taxes) $ 3,700.00" at bounding box center [550, 289] width 217 height 43
click at [497, 55] on link "Back to D25-5101" at bounding box center [476, 59] width 81 height 17
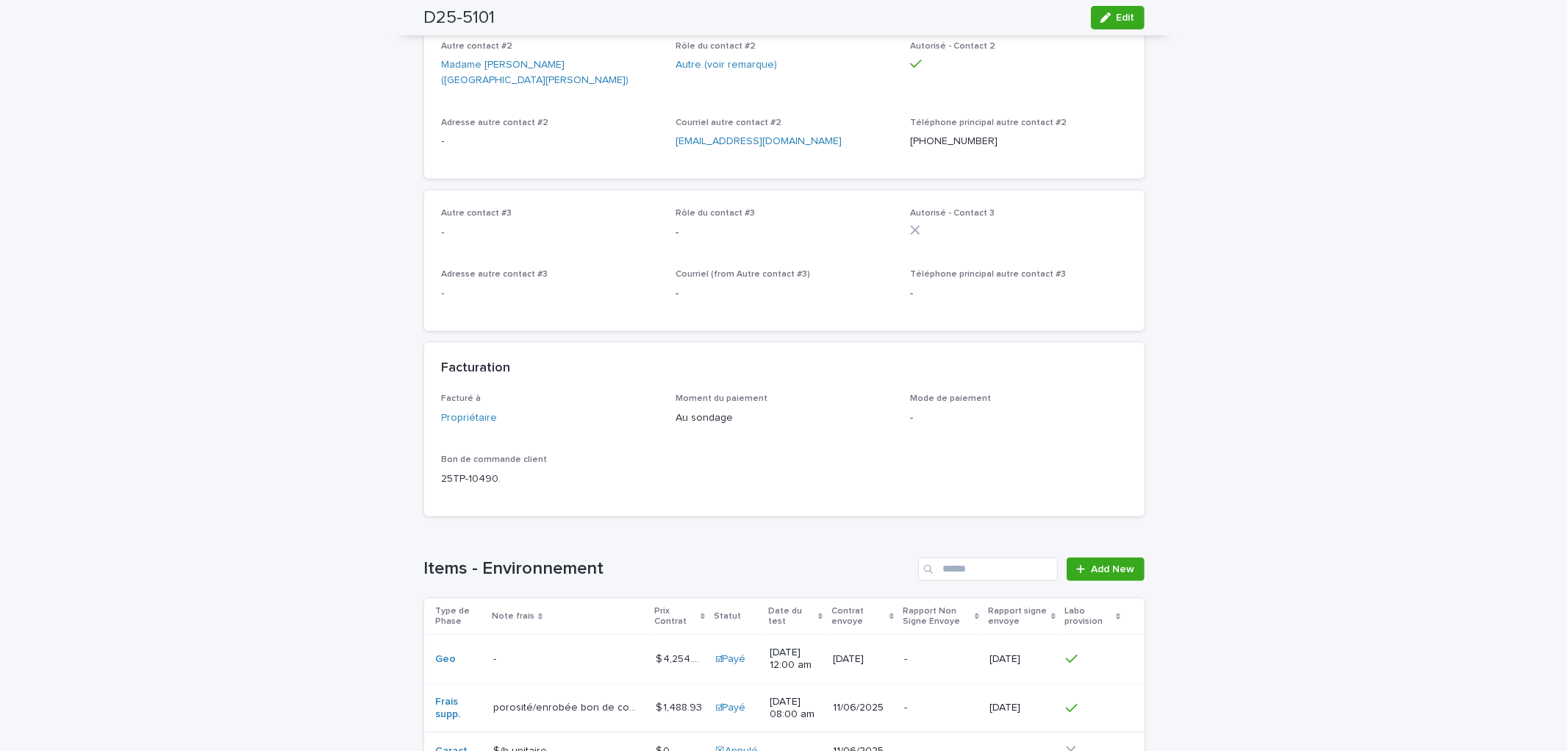
scroll to position [1109, 0]
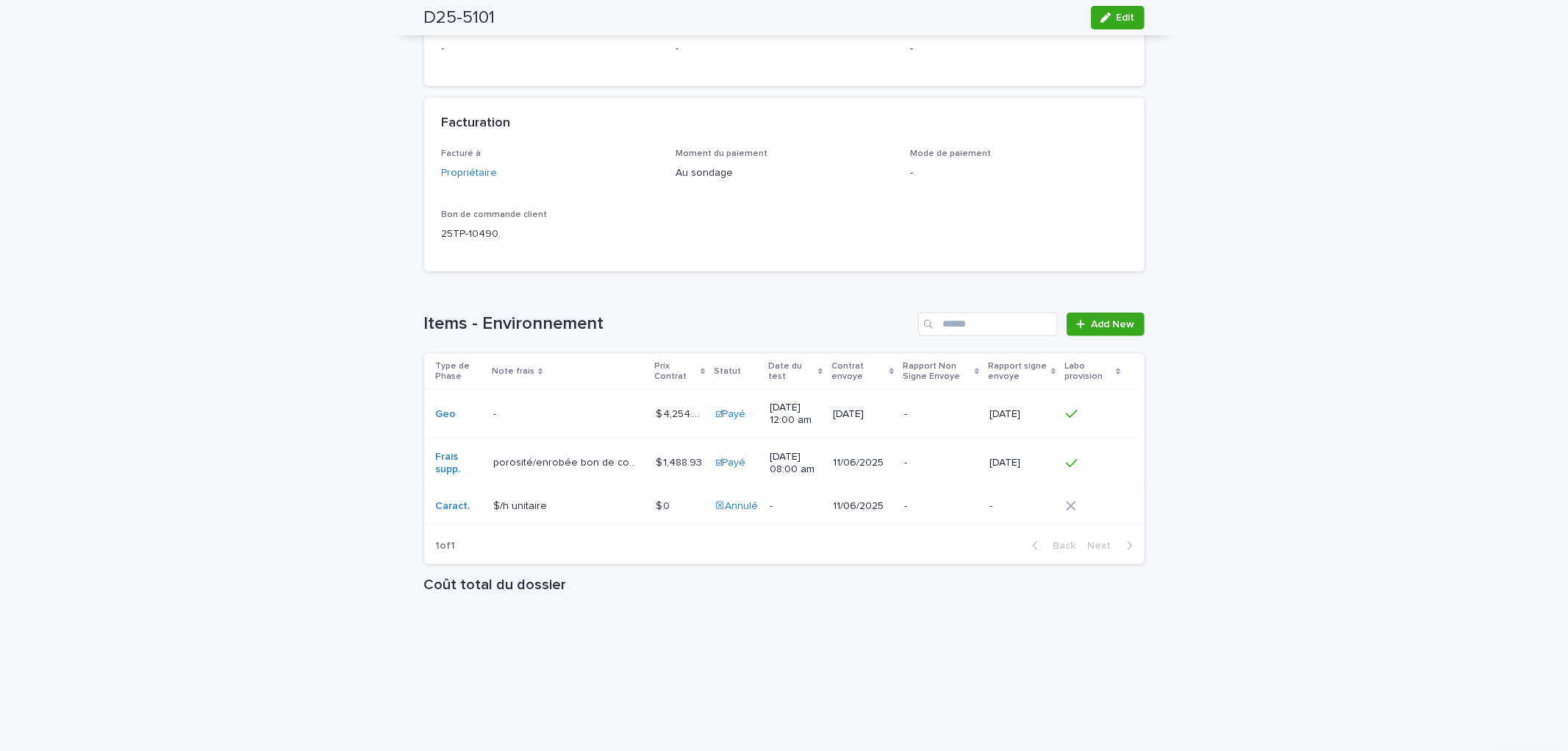
click at [473, 449] on td "Frais supp." at bounding box center [456, 462] width 64 height 49
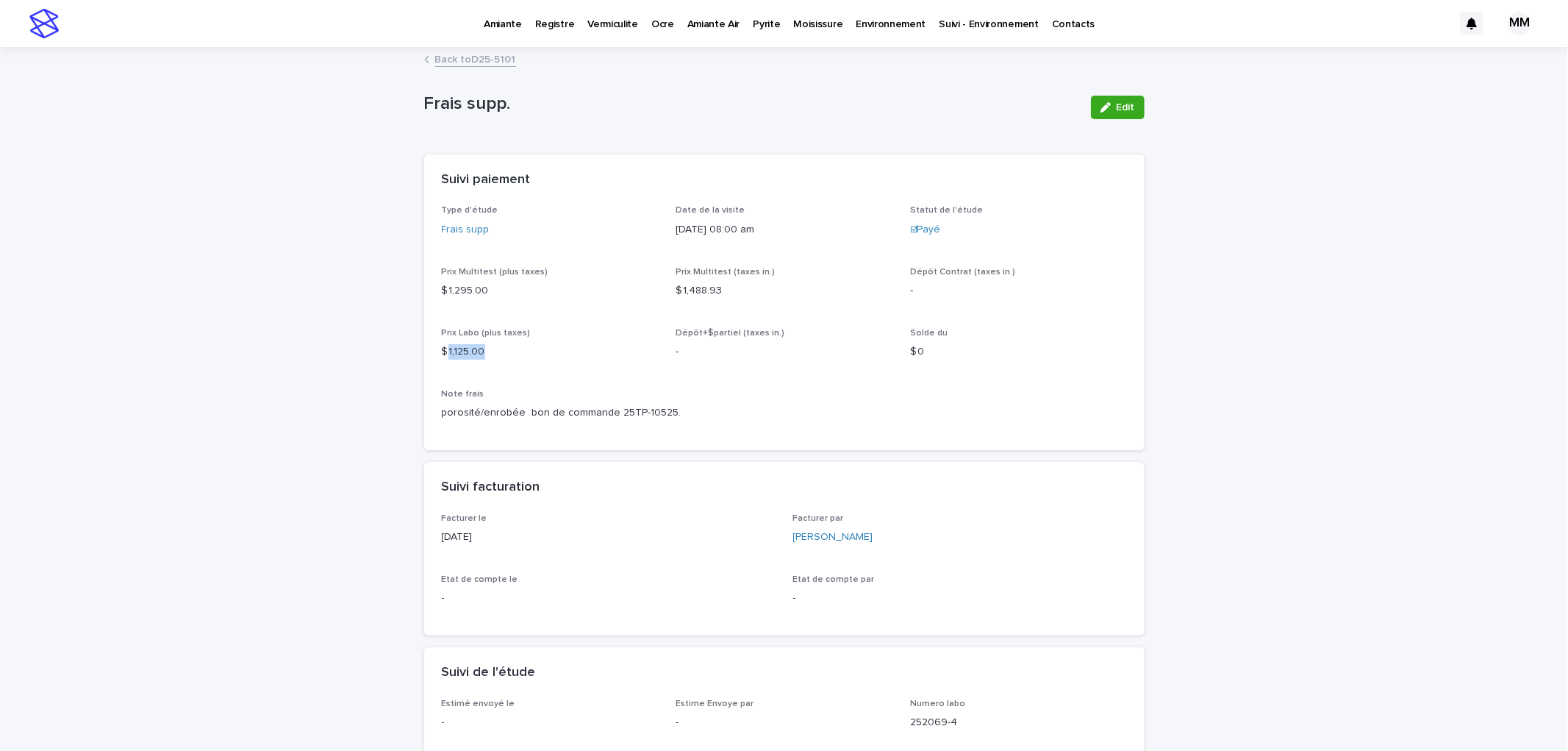
drag, startPoint x: 438, startPoint y: 347, endPoint x: 494, endPoint y: 349, distance: 56.0
click at [494, 349] on p "$ 1,125.00" at bounding box center [550, 352] width 217 height 15
click at [514, 353] on p "$ 1,125.00" at bounding box center [550, 352] width 217 height 15
click at [473, 56] on link "Back to D25-5101" at bounding box center [476, 59] width 81 height 17
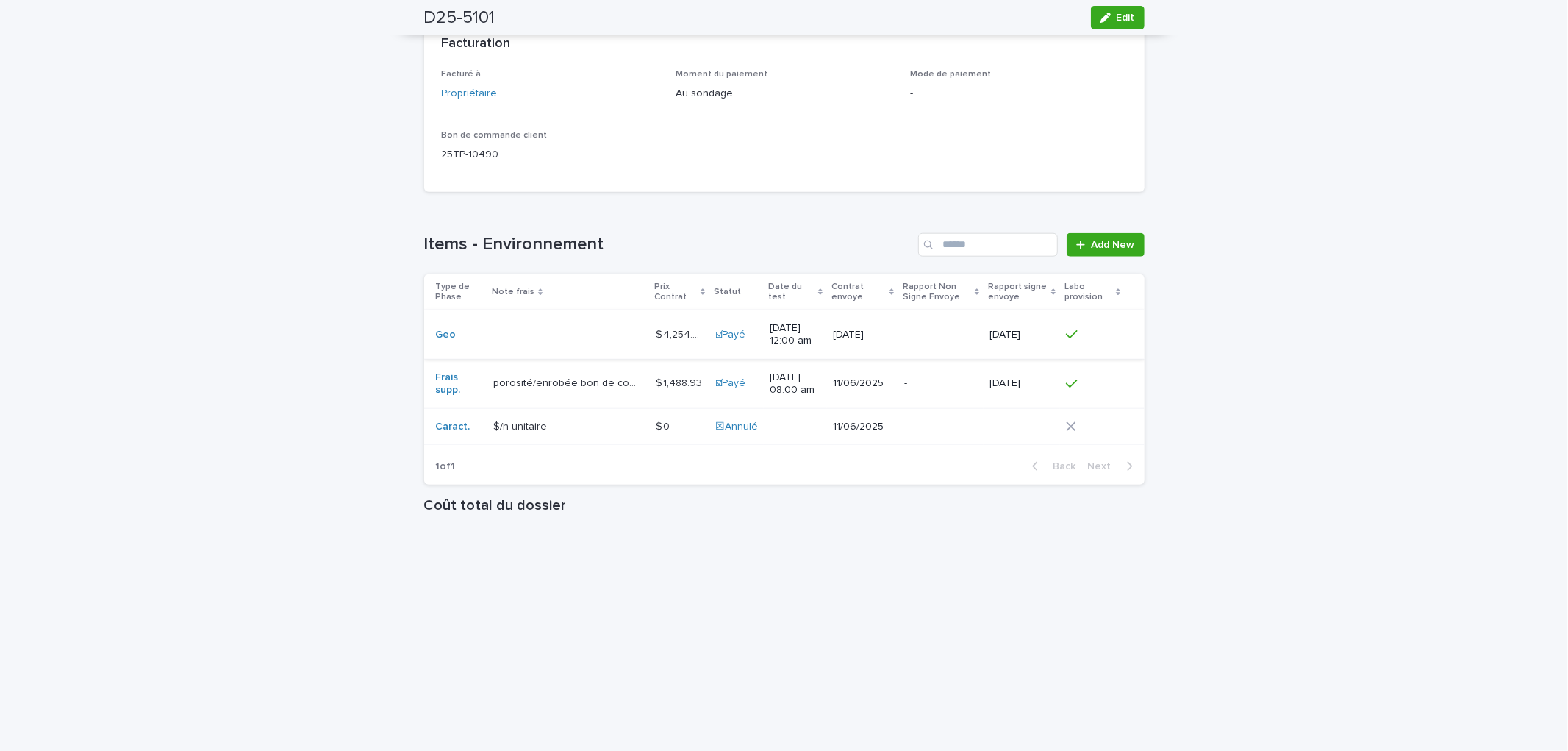
scroll to position [1276, 0]
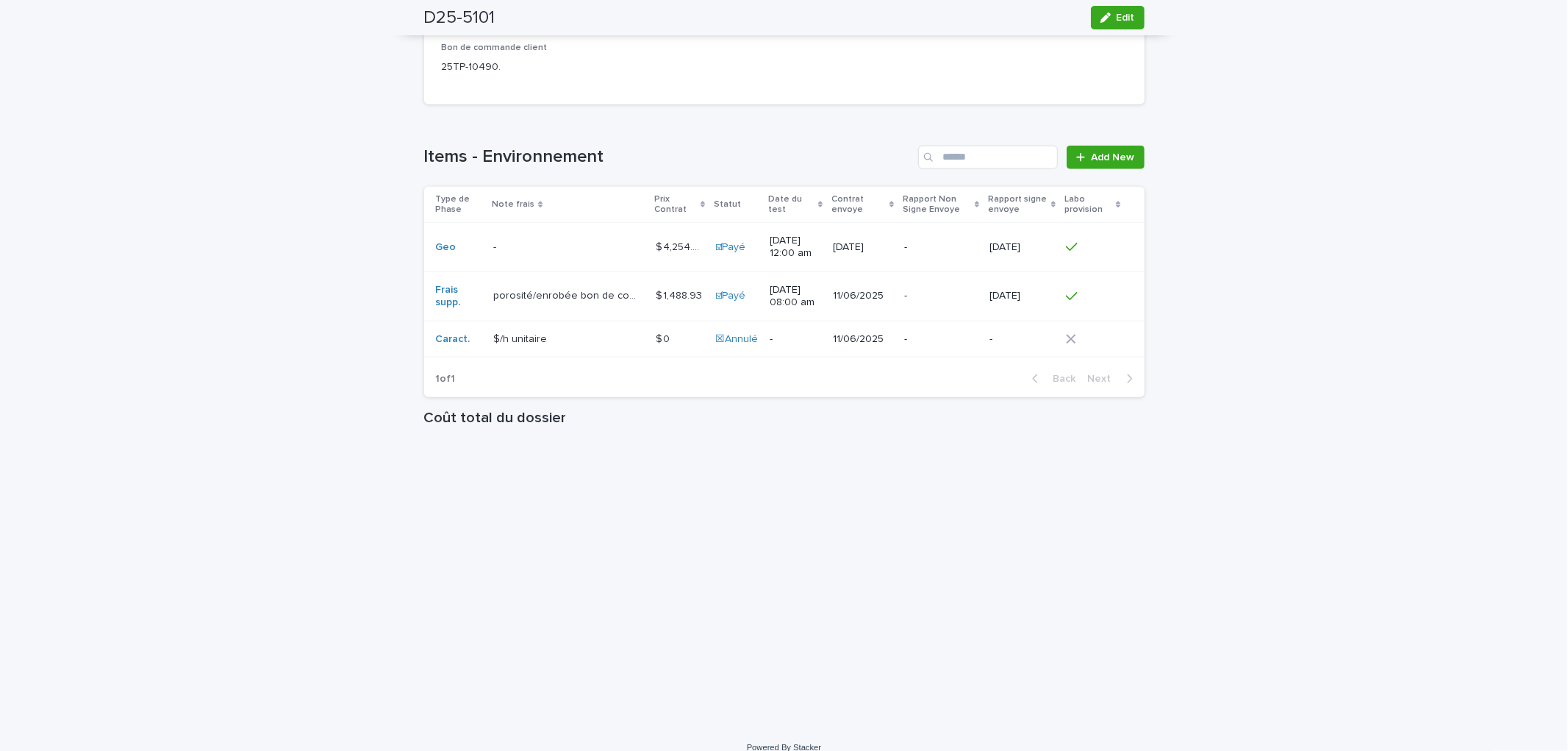
click at [943, 290] on p "-" at bounding box center [941, 295] width 73 height 13
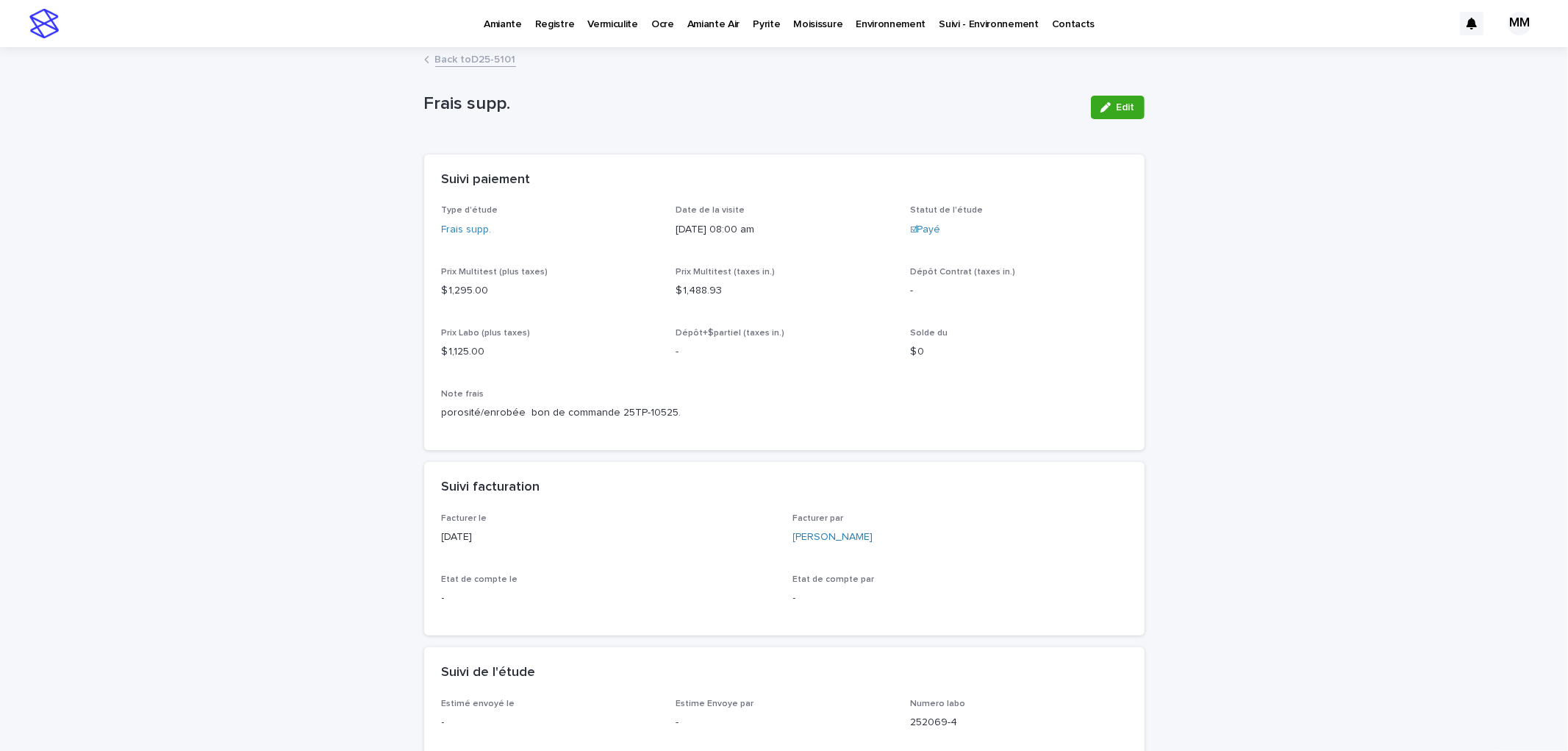
click at [482, 56] on link "Back to D25-5101" at bounding box center [476, 59] width 81 height 17
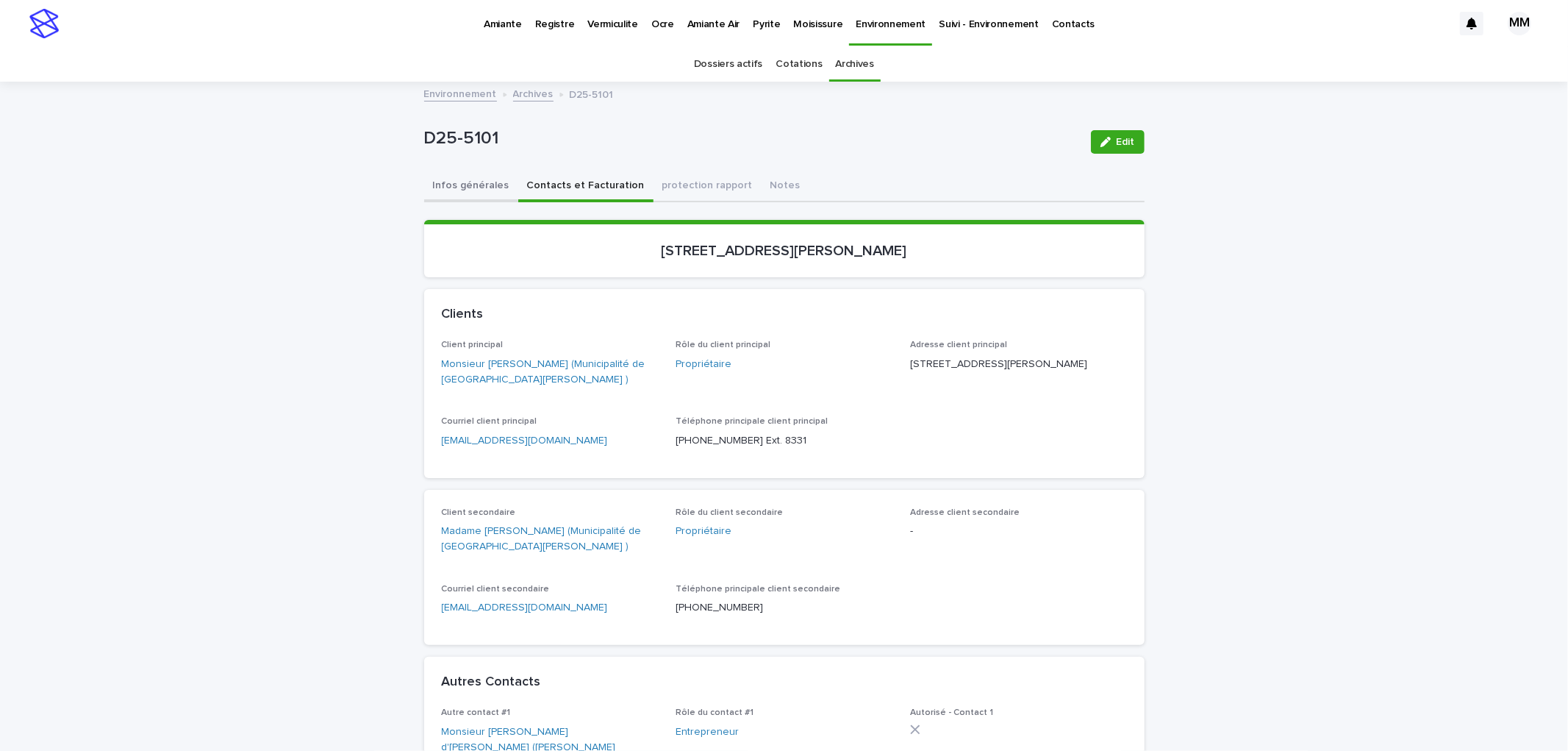
drag, startPoint x: 483, startPoint y: 173, endPoint x: 832, endPoint y: 199, distance: 350.0
click at [483, 173] on button "Infos générales" at bounding box center [472, 187] width 95 height 31
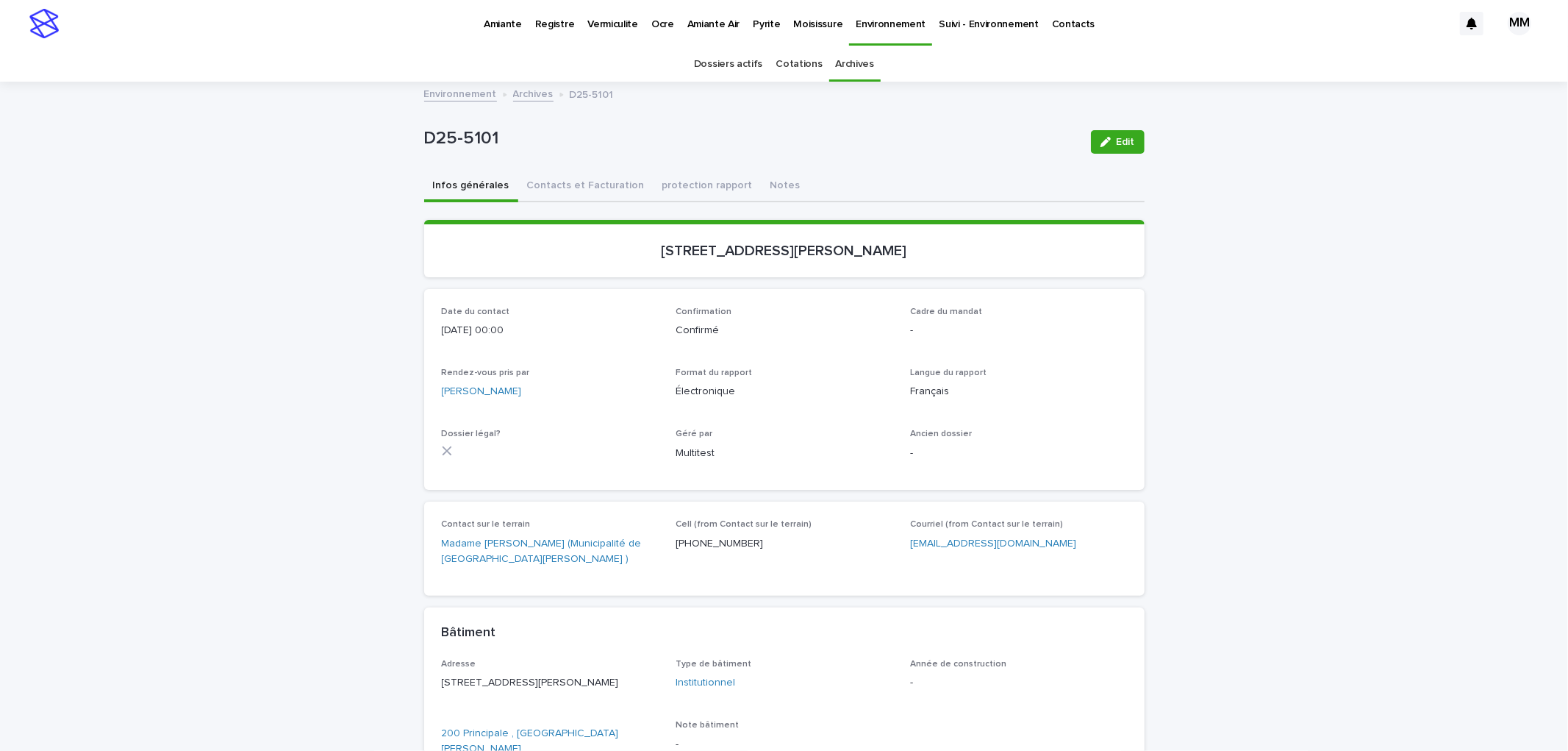
click at [1109, 142] on div "button" at bounding box center [1108, 142] width 16 height 11
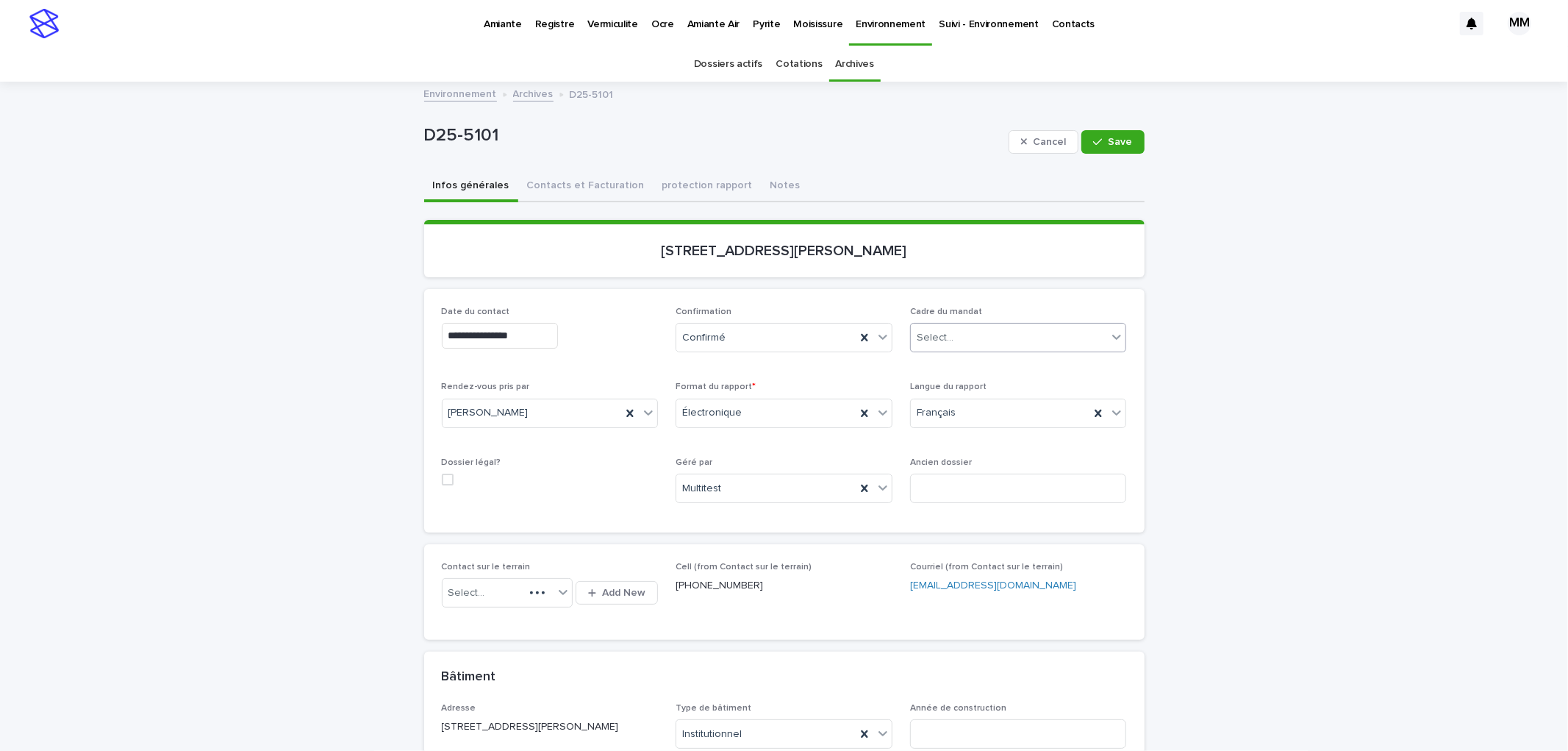
click at [958, 337] on div "Select..." at bounding box center [1009, 337] width 197 height 24
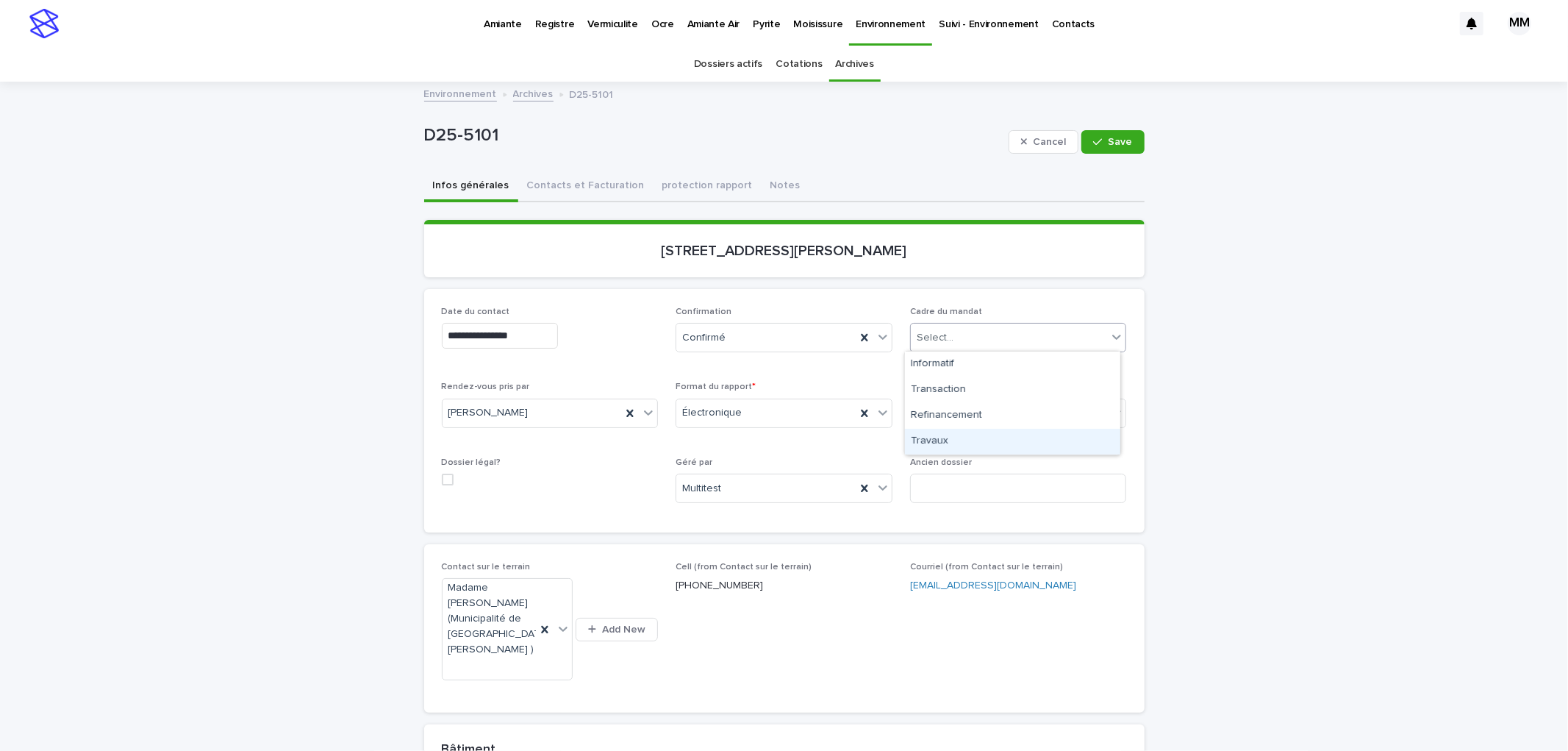
click at [946, 445] on div "Travaux" at bounding box center [1012, 441] width 215 height 26
click at [1109, 137] on span "Save" at bounding box center [1120, 142] width 24 height 11
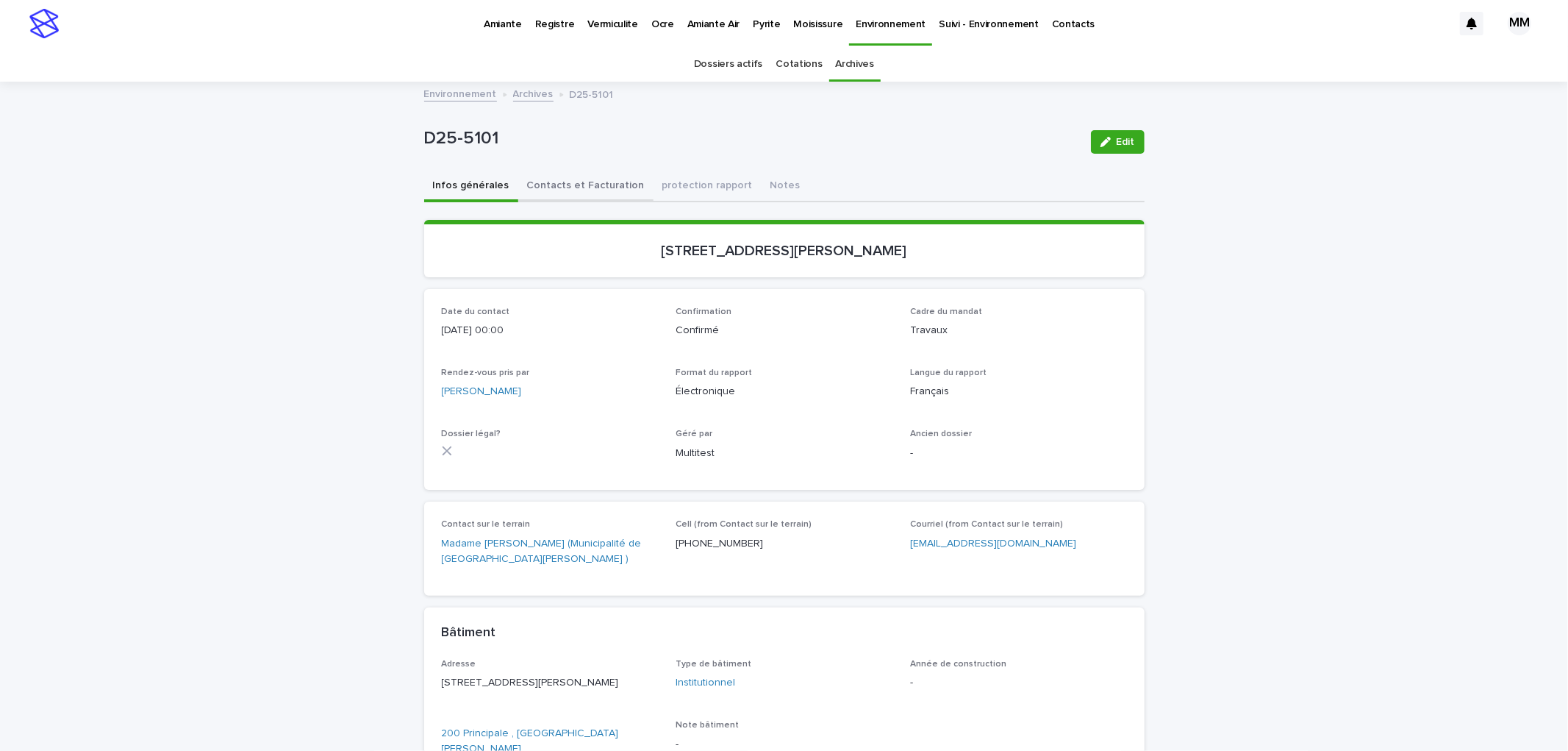
click at [603, 184] on button "Contacts et Facturation" at bounding box center [586, 187] width 135 height 31
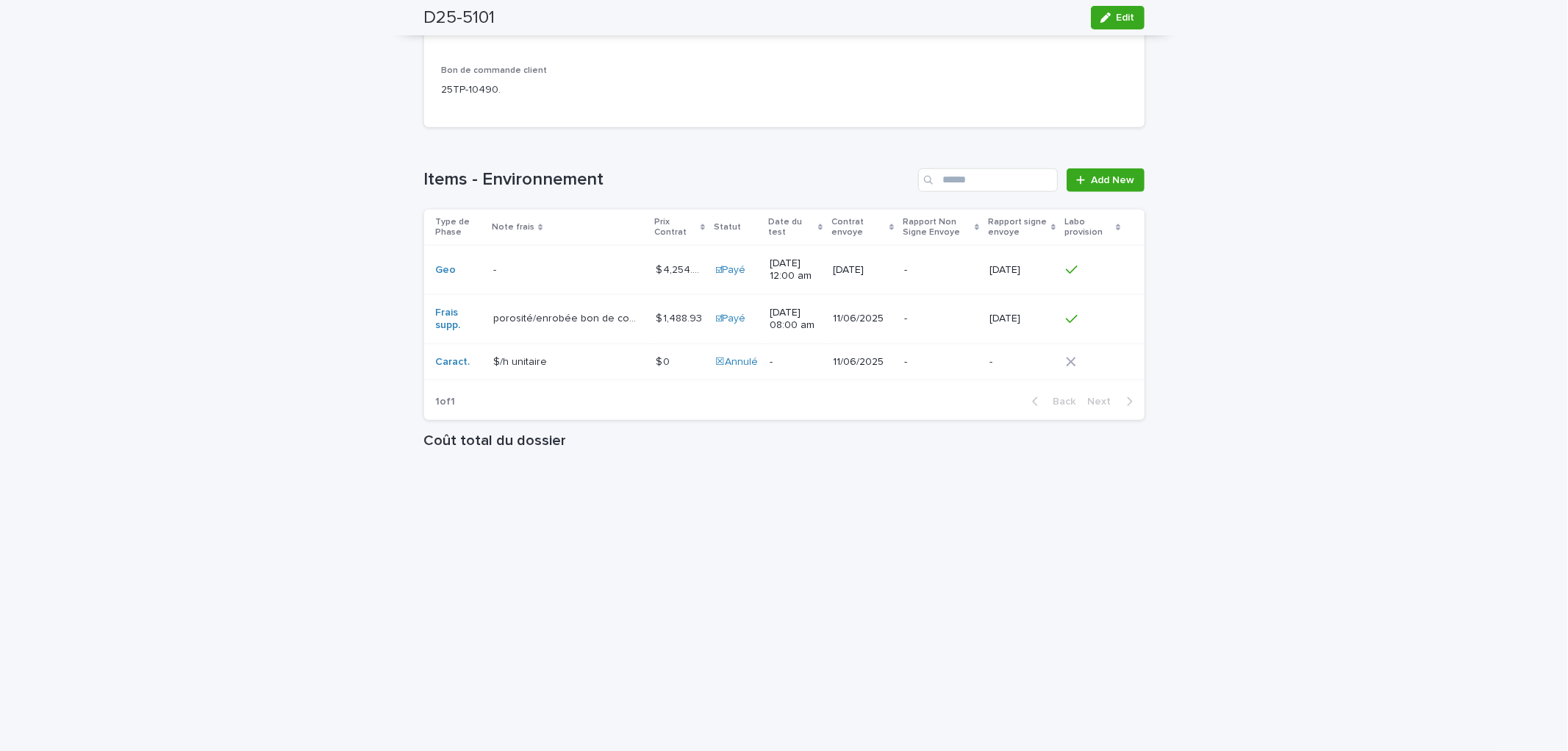
scroll to position [1276, 0]
